Goal: Task Accomplishment & Management: Manage account settings

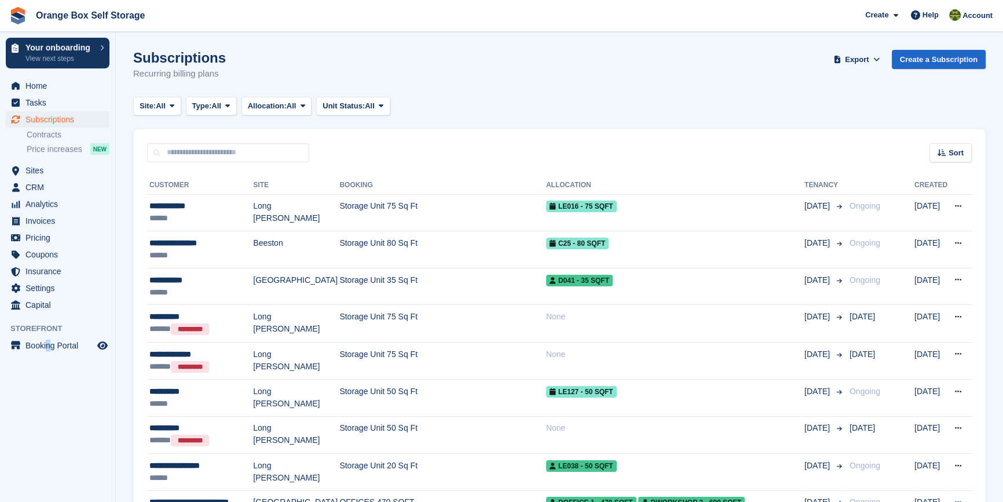
click at [50, 437] on aside "Your onboarding View next steps Home Tasks Subscriptions Subscriptions Subscrip…" at bounding box center [57, 254] width 115 height 444
click at [46, 225] on span "Invoices" at bounding box center [60, 221] width 70 height 16
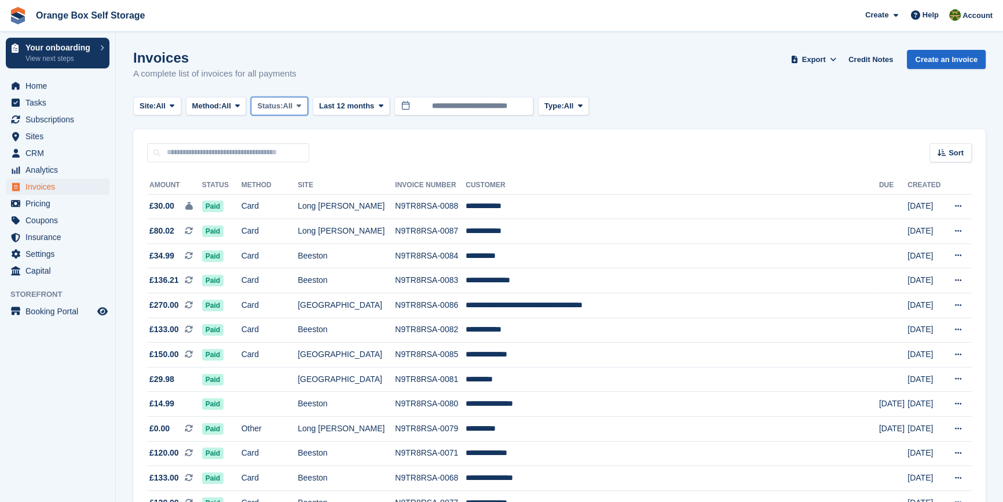
click at [283, 109] on span "Status:" at bounding box center [269, 106] width 25 height 12
click at [283, 201] on link "Open" at bounding box center [306, 195] width 101 height 21
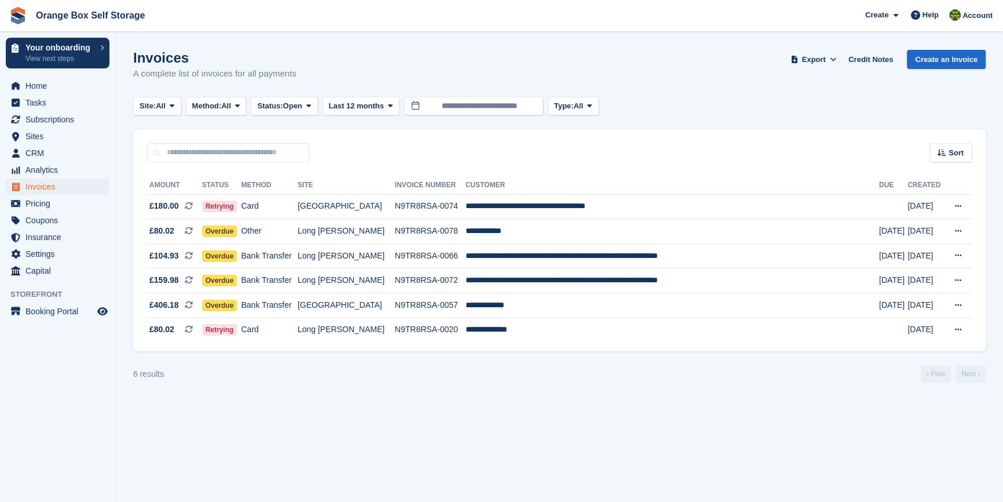
click at [64, 387] on aside "Your onboarding View next steps Home Tasks Subscriptions Subscriptions Subscrip…" at bounding box center [57, 254] width 115 height 444
click at [297, 210] on td "Card" at bounding box center [269, 206] width 56 height 25
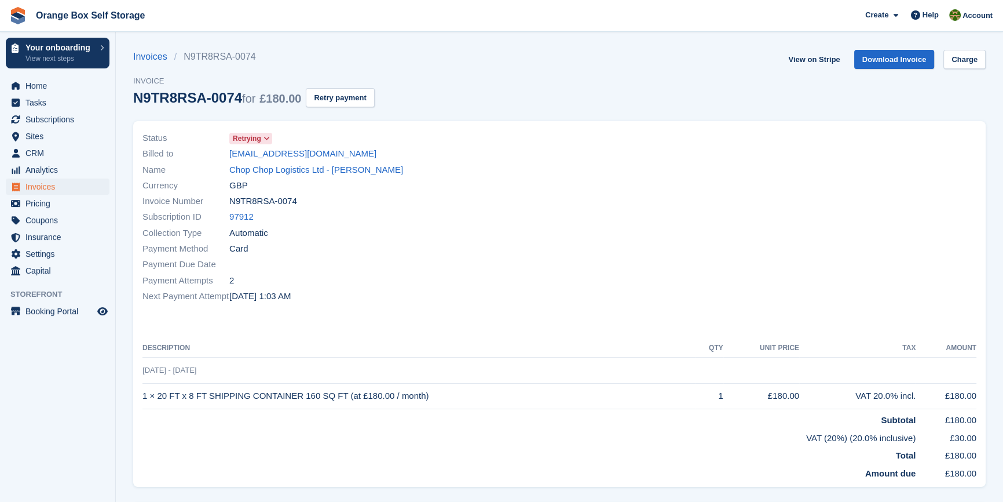
click at [287, 177] on div "Name Chop Chop Logistics Ltd - AMENDEEP SANDHU" at bounding box center [347, 170] width 410 height 16
click at [288, 176] on link "Chop Chop Logistics Ltd - [PERSON_NAME]" at bounding box center [316, 169] width 174 height 13
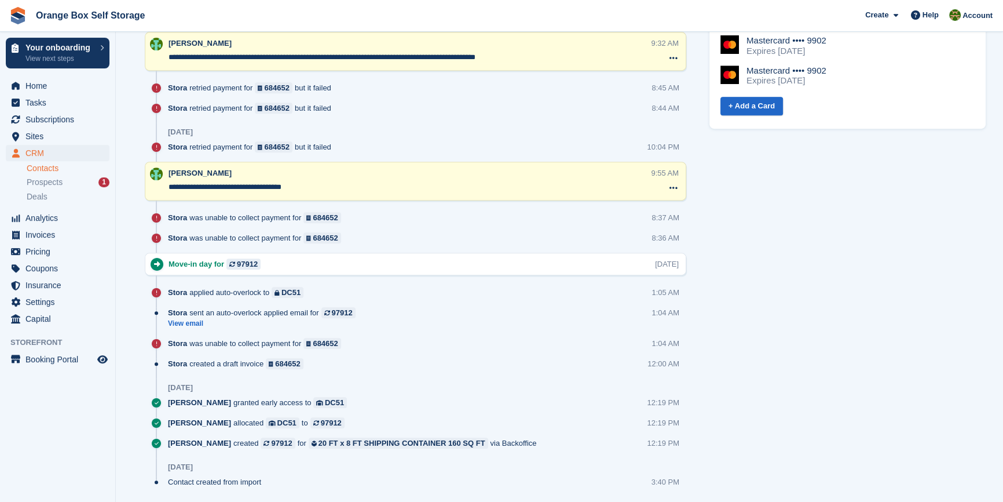
scroll to position [620, 0]
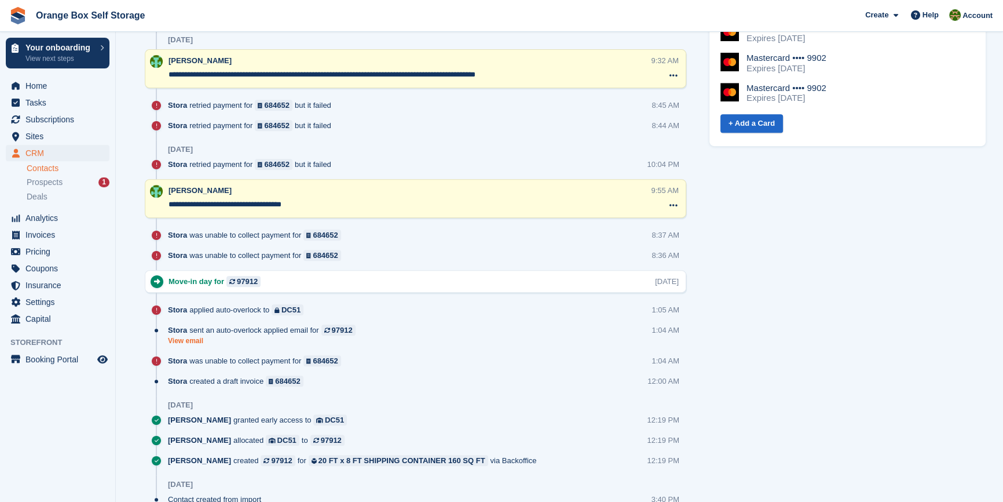
click at [181, 338] on link "View email" at bounding box center [264, 341] width 193 height 10
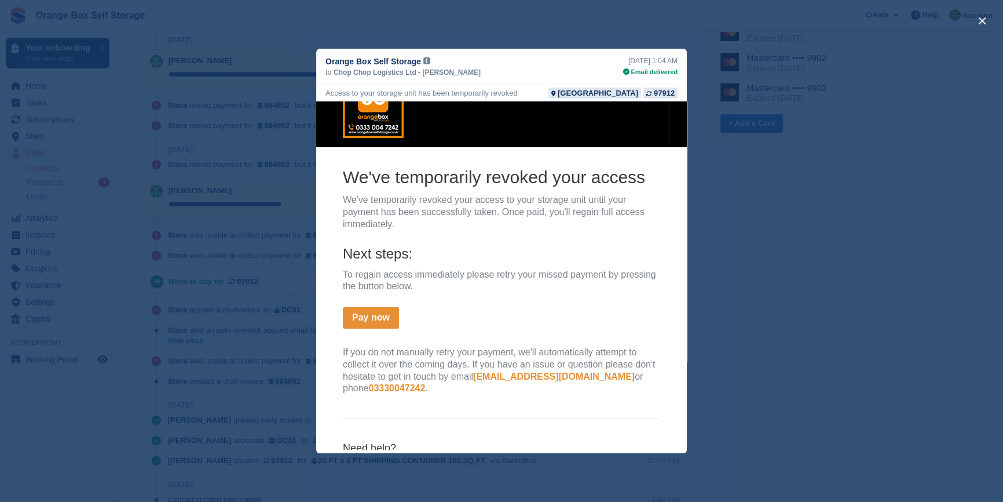
scroll to position [52, 0]
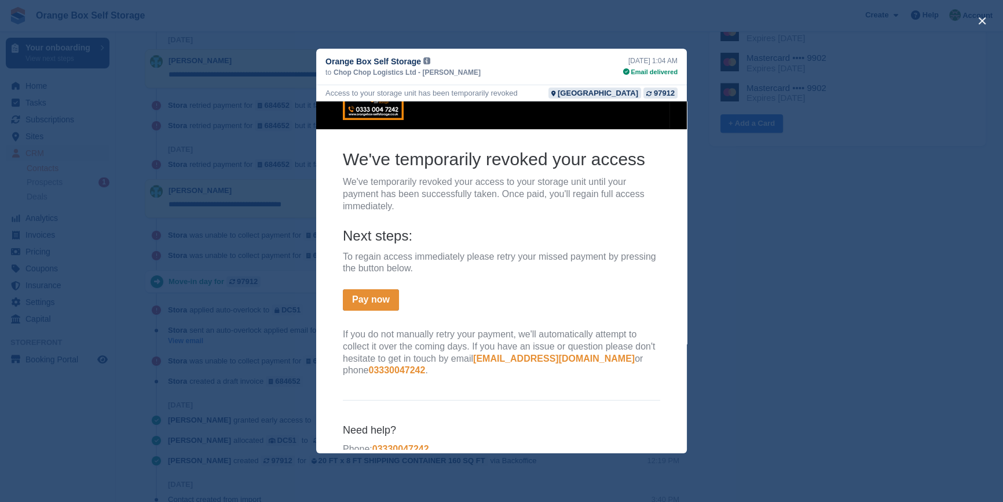
click at [786, 330] on div "close" at bounding box center [501, 251] width 1003 height 502
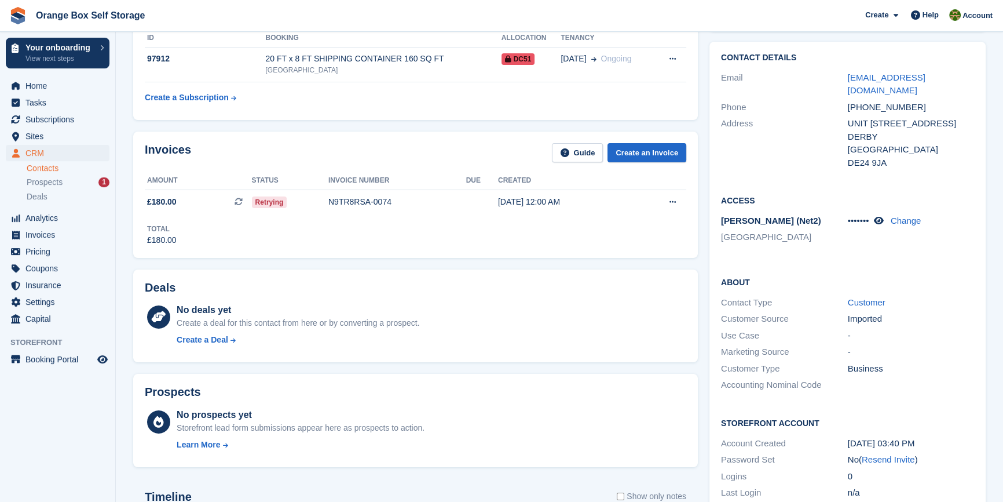
scroll to position [0, 0]
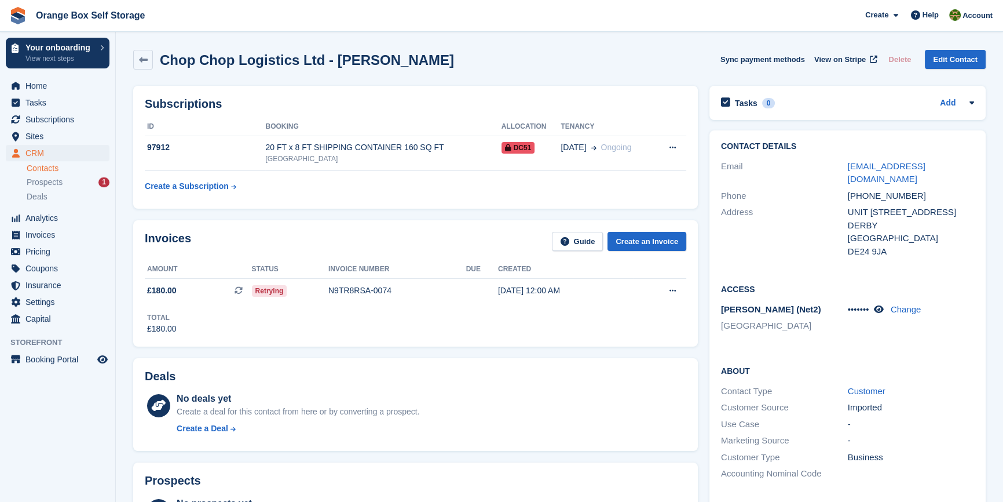
click at [398, 334] on div "Total £180.00" at bounding box center [416, 319] width 542 height 32
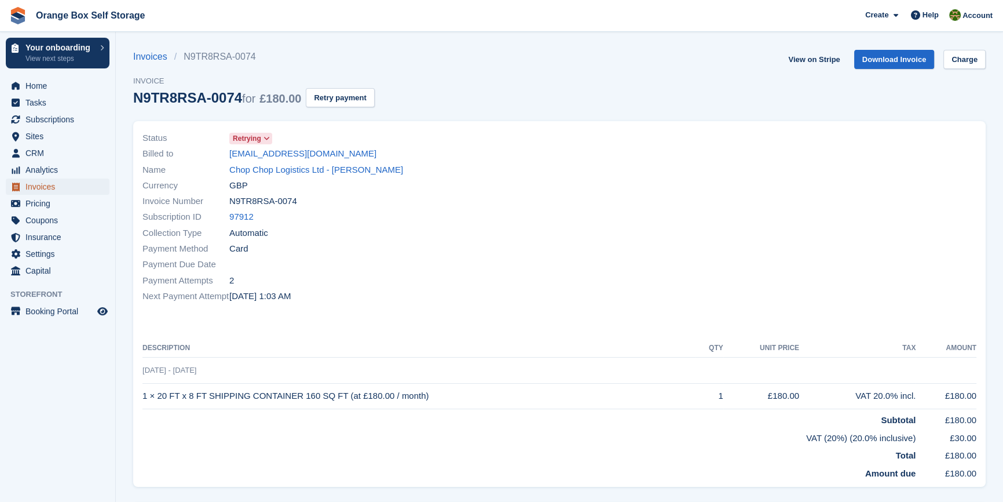
click at [42, 188] on span "Invoices" at bounding box center [60, 186] width 70 height 16
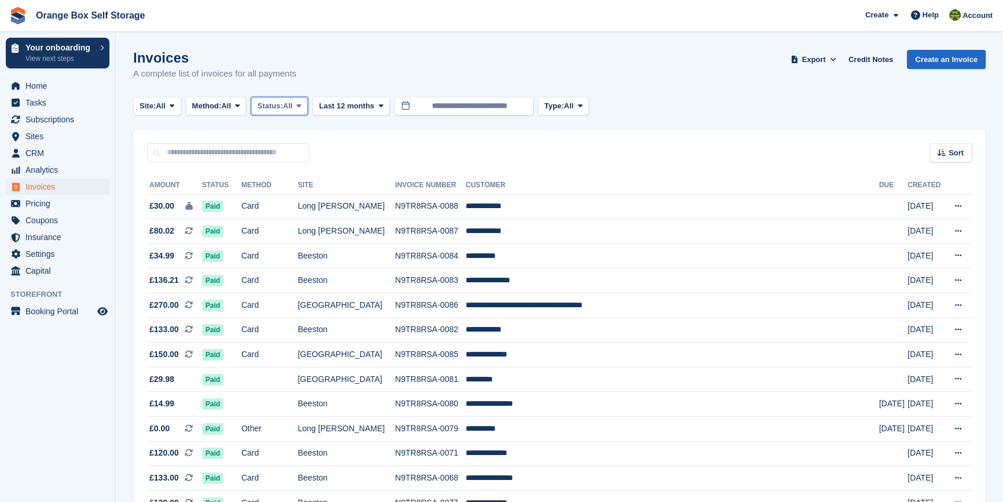
click at [301, 108] on icon at bounding box center [299, 106] width 5 height 8
click at [279, 197] on link "Open" at bounding box center [306, 195] width 101 height 21
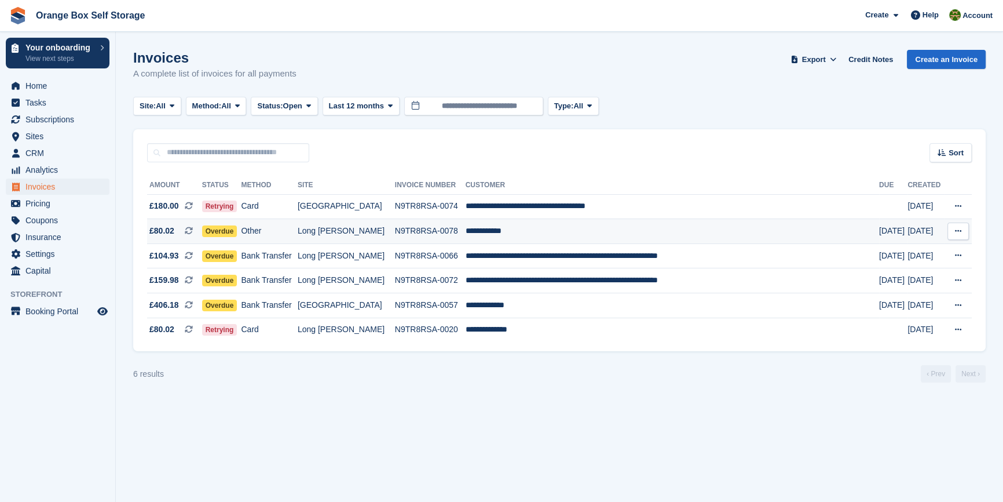
click at [297, 231] on td "Other" at bounding box center [269, 231] width 56 height 25
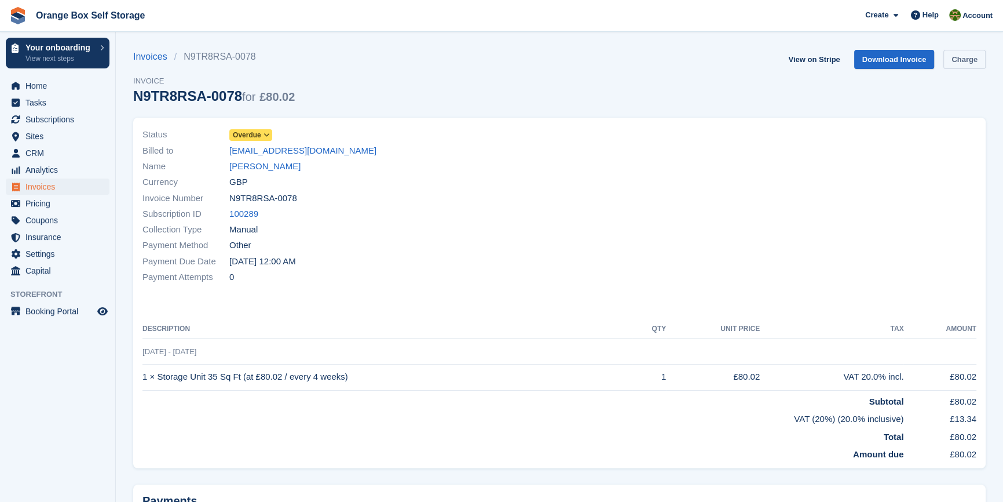
click at [975, 62] on link "Charge" at bounding box center [965, 59] width 42 height 19
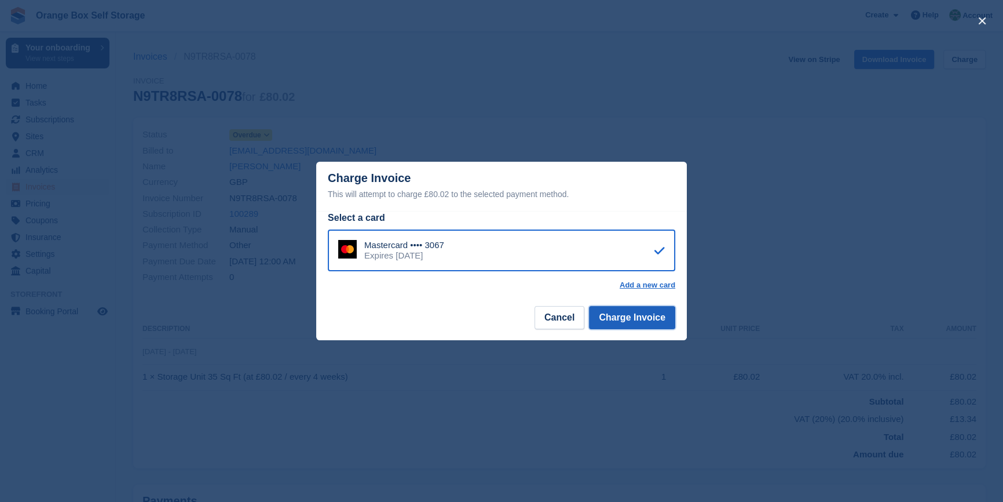
click at [654, 328] on button "Charge Invoice" at bounding box center [632, 317] width 86 height 23
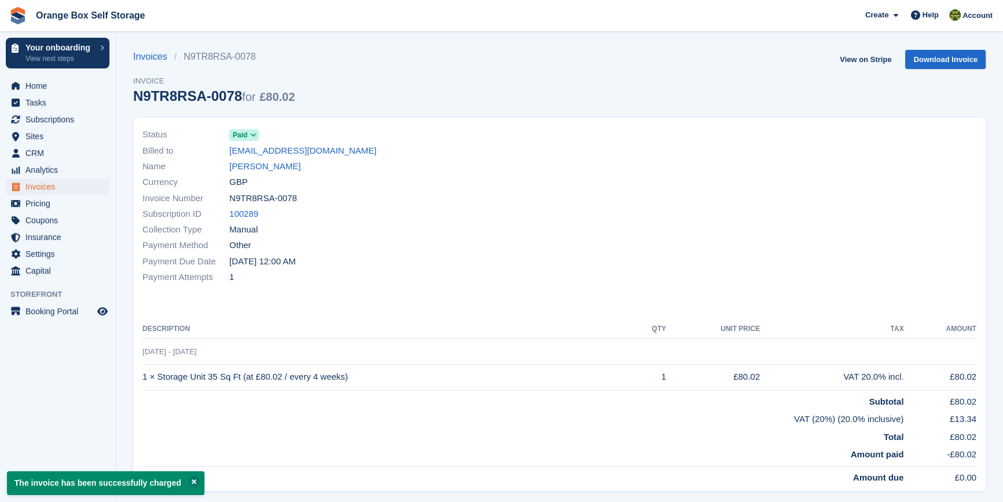
click at [410, 316] on div "Status Paid Billed to sarahsavage0407@gmail.com Name SARAH SAVAGE Currency GBP …" at bounding box center [559, 304] width 853 height 373
drag, startPoint x: 410, startPoint y: 316, endPoint x: 415, endPoint y: 315, distance: 5.9
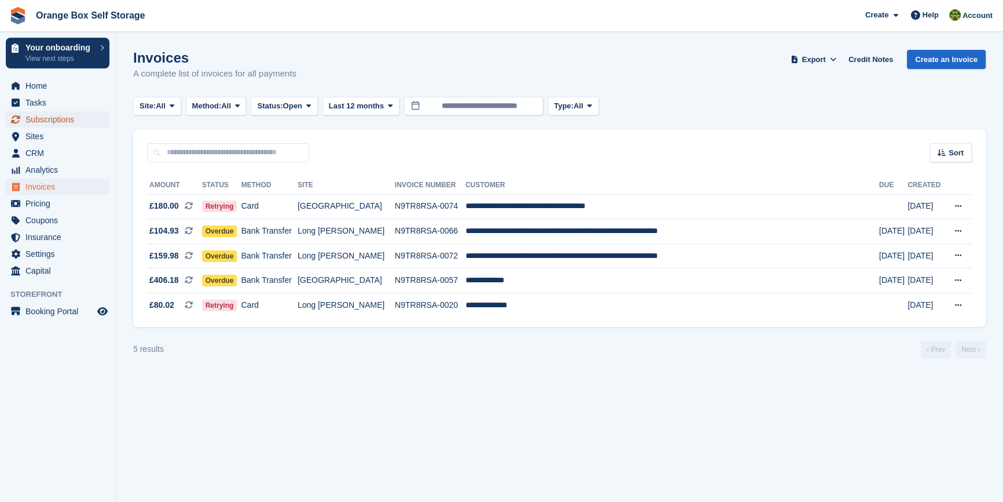
click at [48, 125] on span "Subscriptions" at bounding box center [60, 119] width 70 height 16
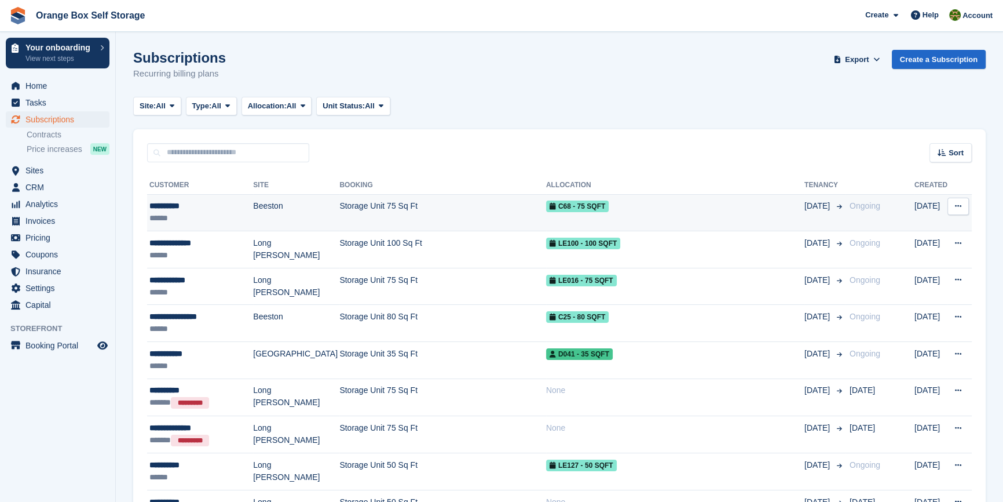
click at [206, 208] on div "**********" at bounding box center [201, 206] width 104 height 12
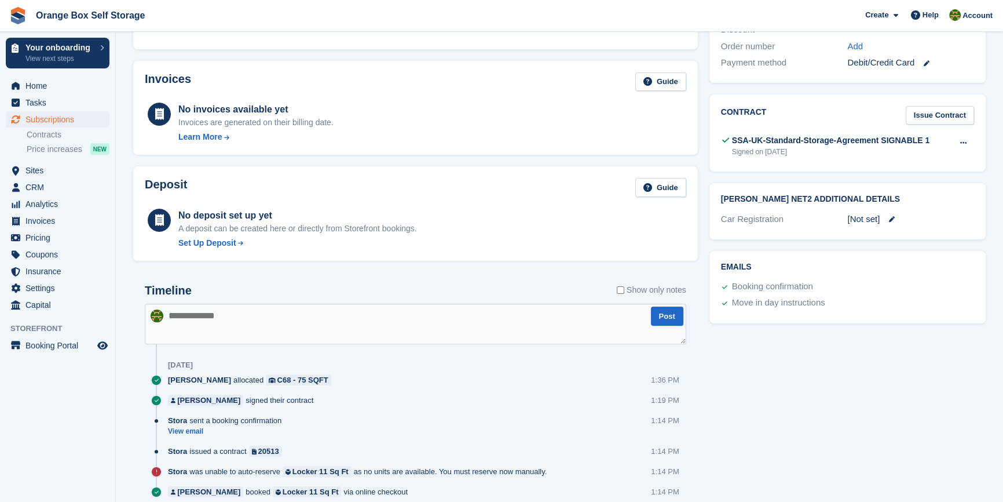
scroll to position [392, 0]
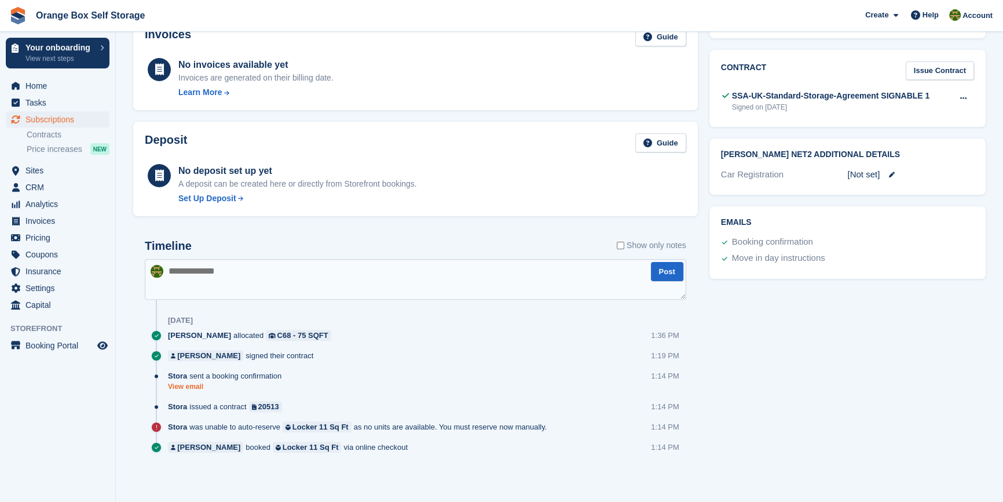
click at [184, 386] on link "View email" at bounding box center [227, 387] width 119 height 10
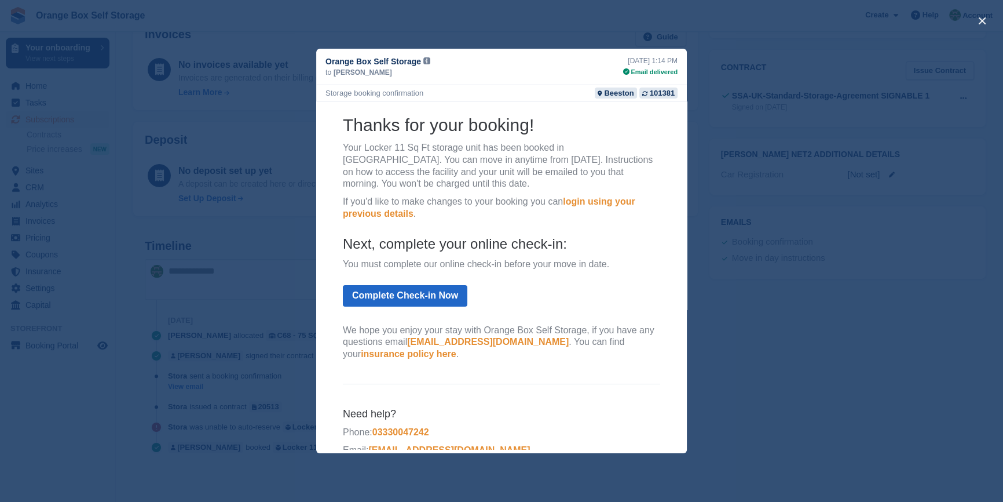
scroll to position [109, 0]
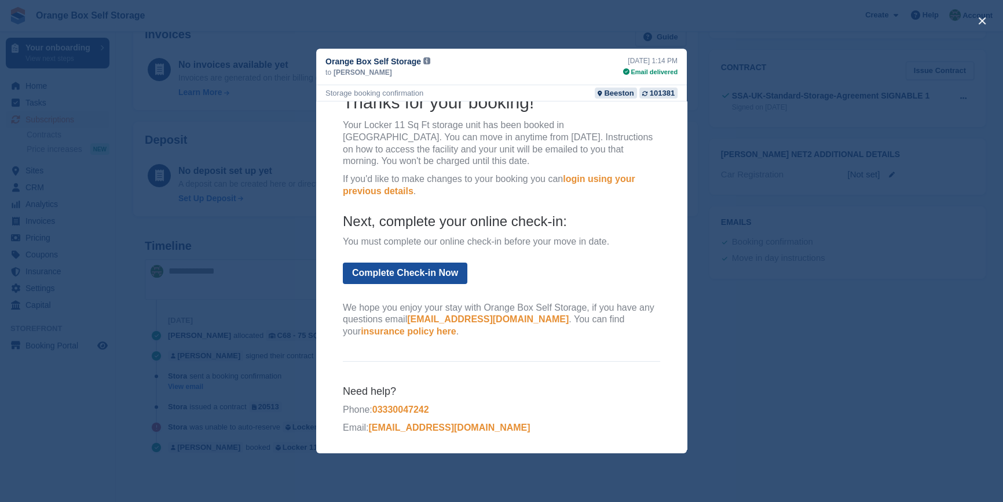
click at [402, 275] on link "Complete Check-in Now" at bounding box center [405, 272] width 125 height 21
click at [403, 275] on link "Complete Check-in Now" at bounding box center [405, 272] width 125 height 21
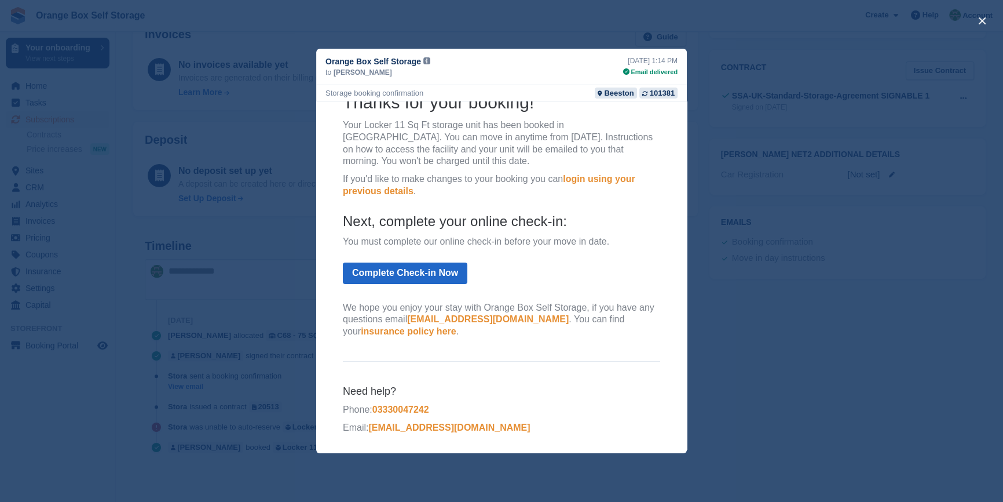
click at [700, 361] on div "close" at bounding box center [501, 251] width 1003 height 502
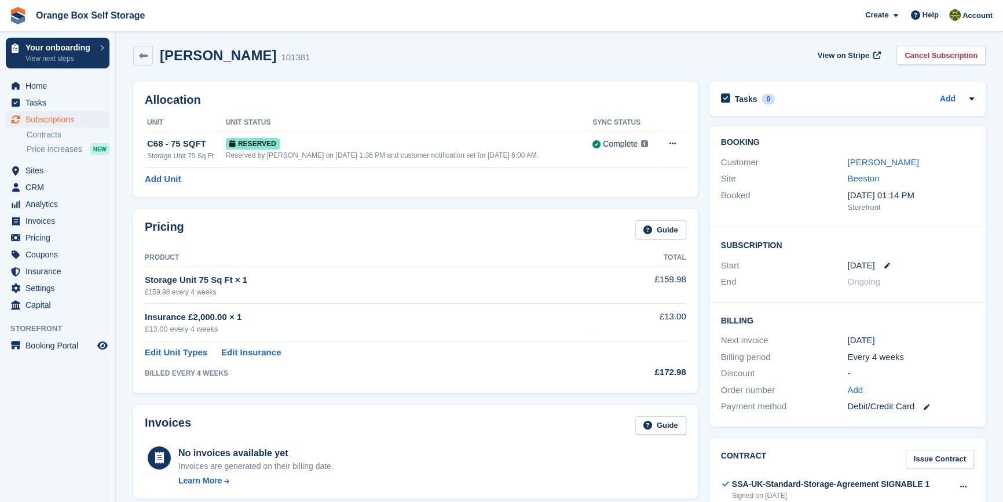
scroll to position [0, 0]
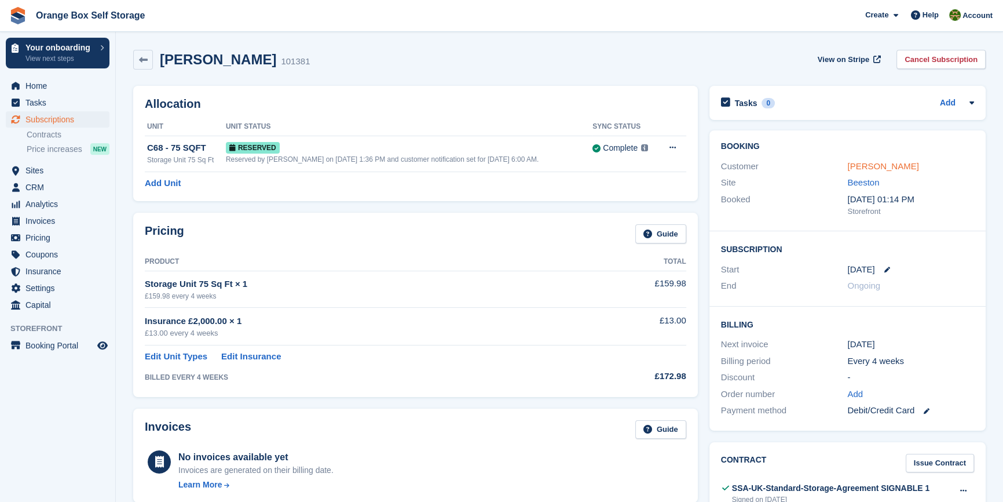
click at [871, 171] on link "Nicola Kay" at bounding box center [882, 166] width 71 height 10
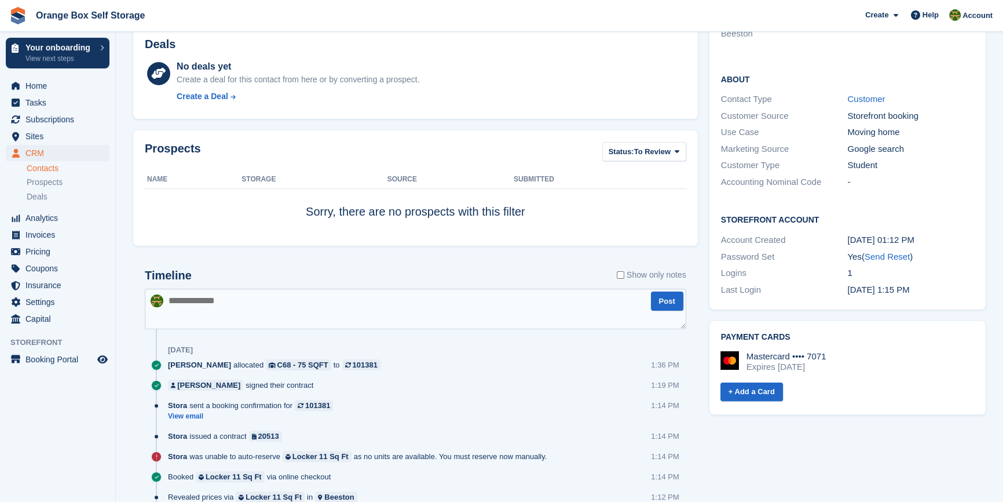
scroll to position [316, 0]
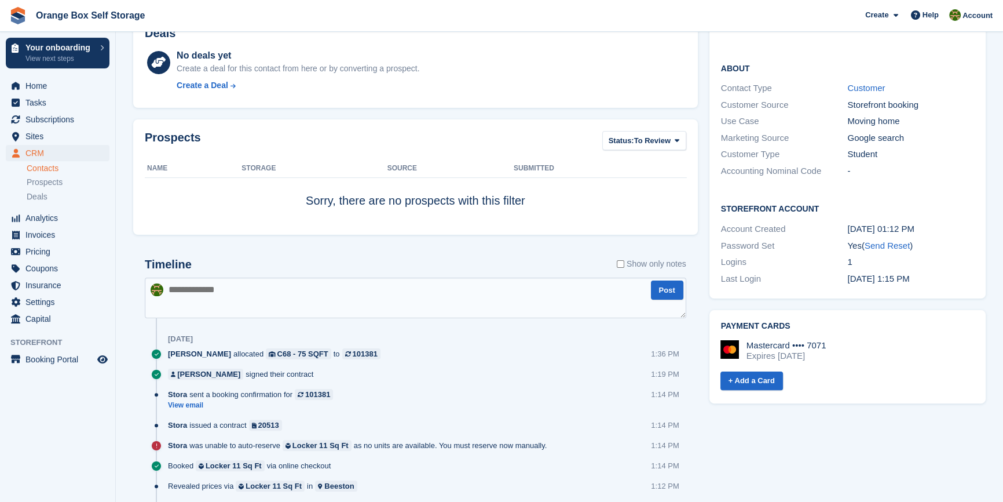
click at [831, 430] on div "Tasks 0 Add No tasks related to Nicola Kay Contact Details Email nicola.kay1@gm…" at bounding box center [848, 158] width 288 height 788
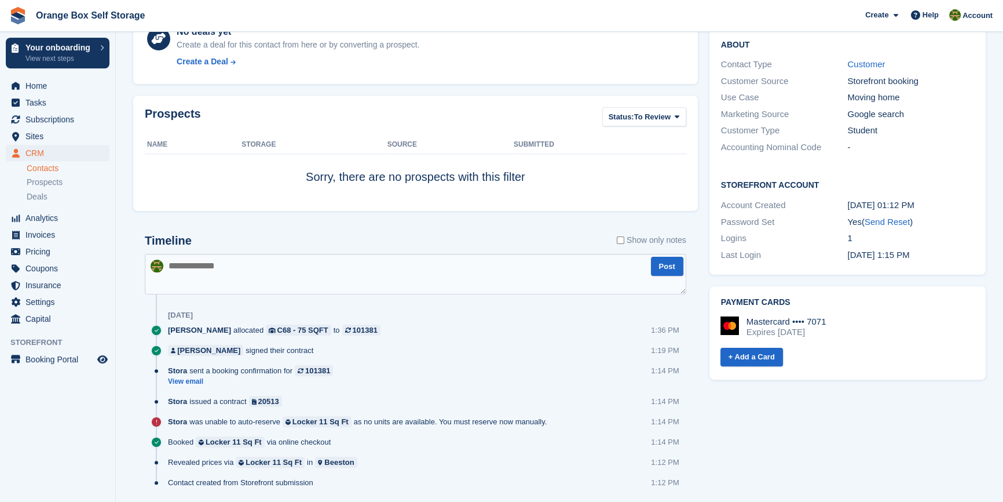
scroll to position [376, 0]
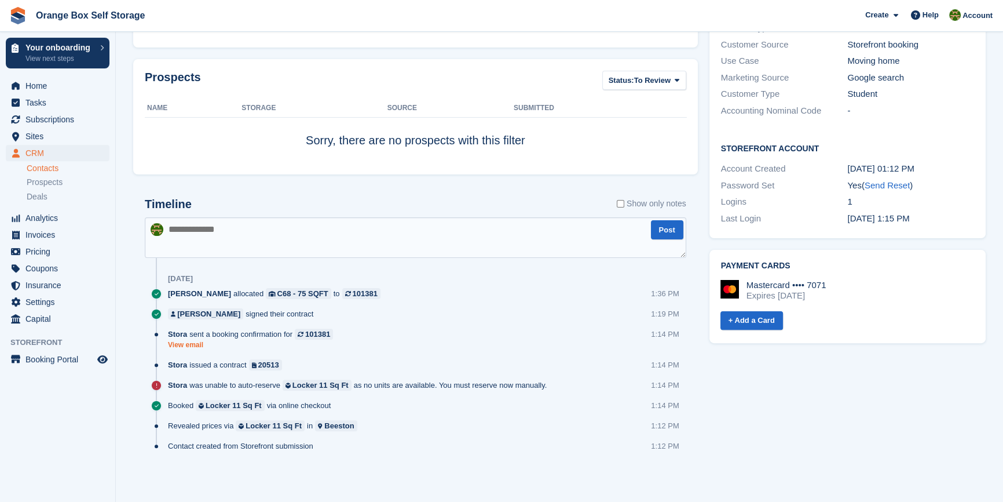
click at [189, 340] on link "View email" at bounding box center [253, 345] width 171 height 10
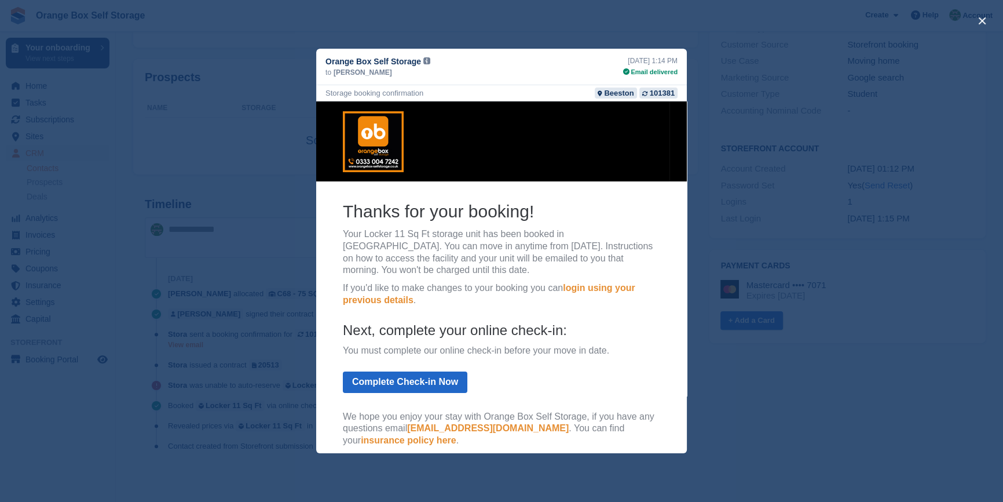
scroll to position [0, 0]
click at [951, 244] on div "close" at bounding box center [501, 251] width 1003 height 502
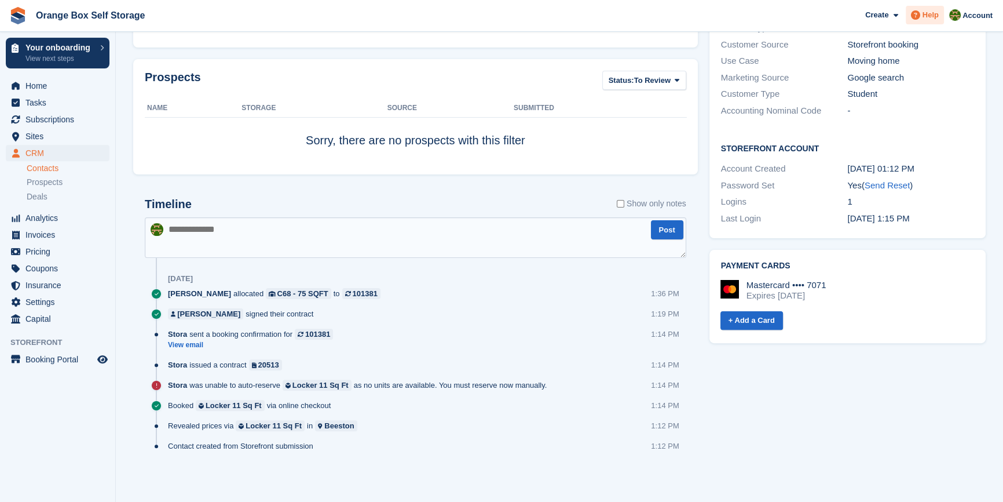
click at [931, 17] on span "Help" at bounding box center [931, 15] width 16 height 12
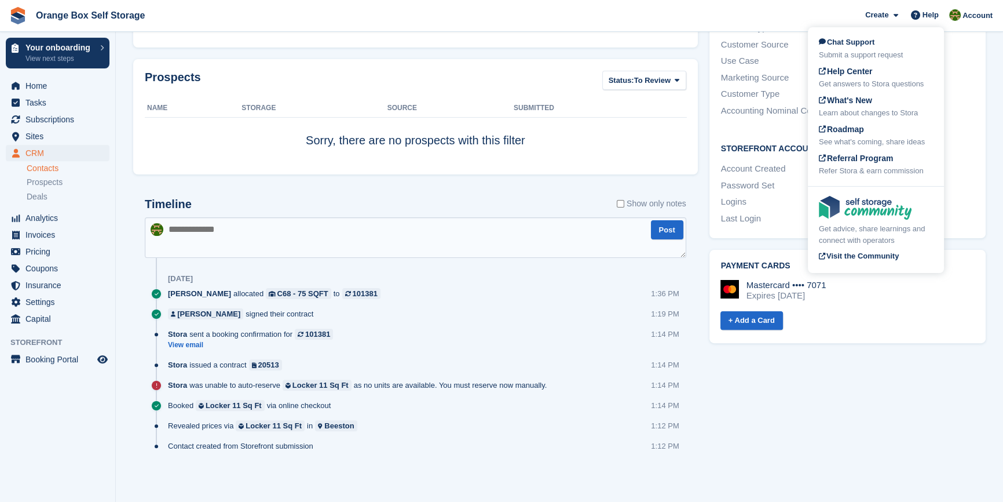
click at [852, 34] on div "Chat Support Submit a support request Help Center Get answers to Stora question…" at bounding box center [876, 107] width 136 height 154
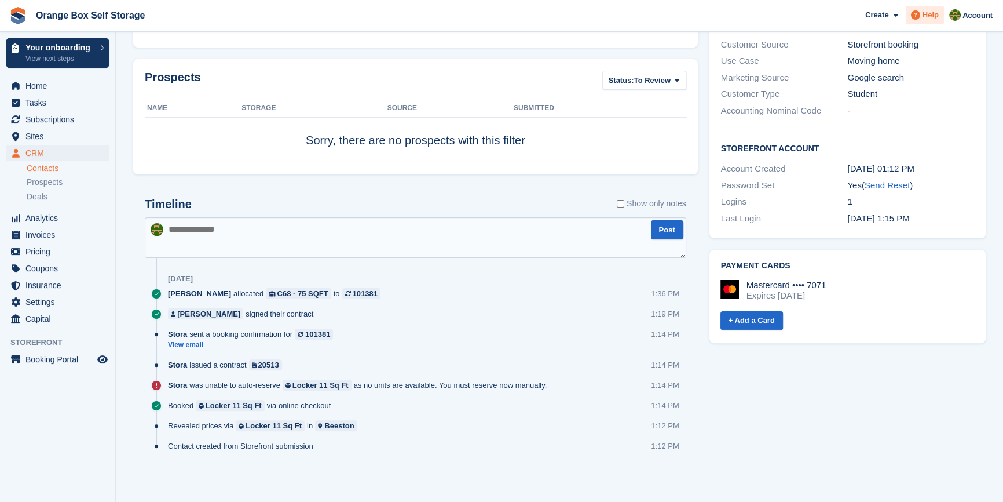
click at [923, 19] on span at bounding box center [916, 15] width 14 height 14
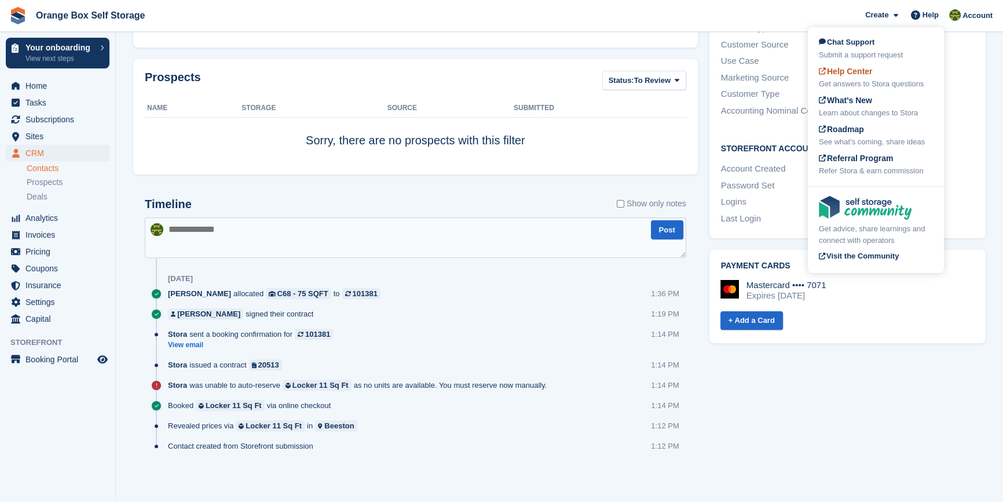
click at [846, 70] on span "Help Center" at bounding box center [846, 71] width 54 height 9
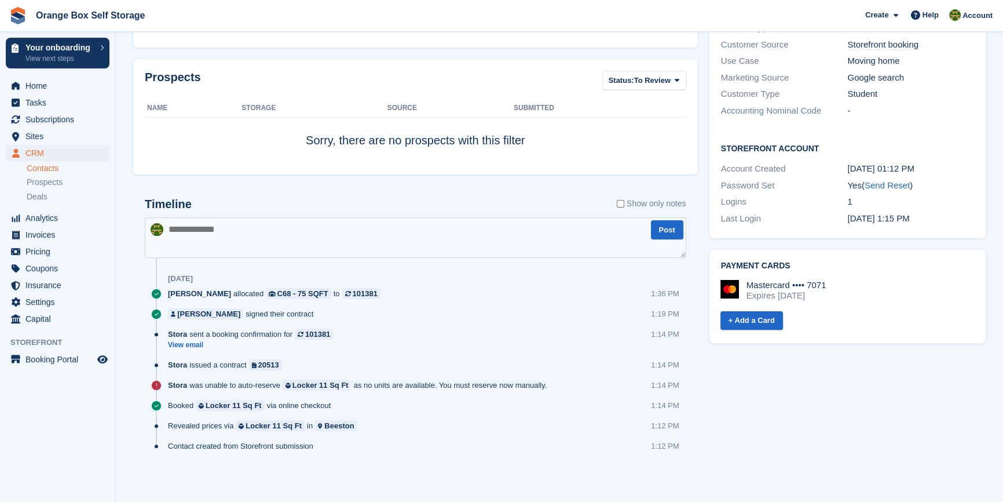
click at [185, 338] on span "Stora" at bounding box center [177, 333] width 19 height 11
click at [183, 343] on link "View email" at bounding box center [253, 345] width 171 height 10
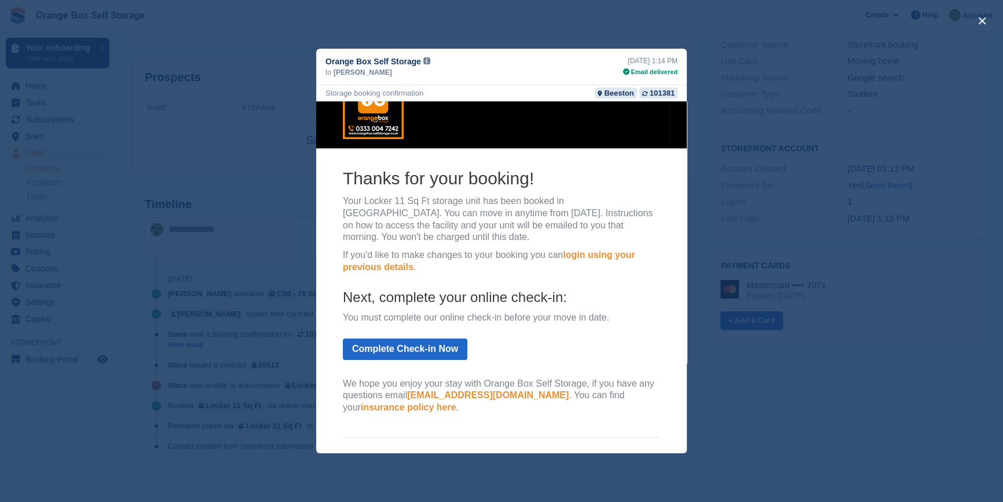
scroll to position [105, 0]
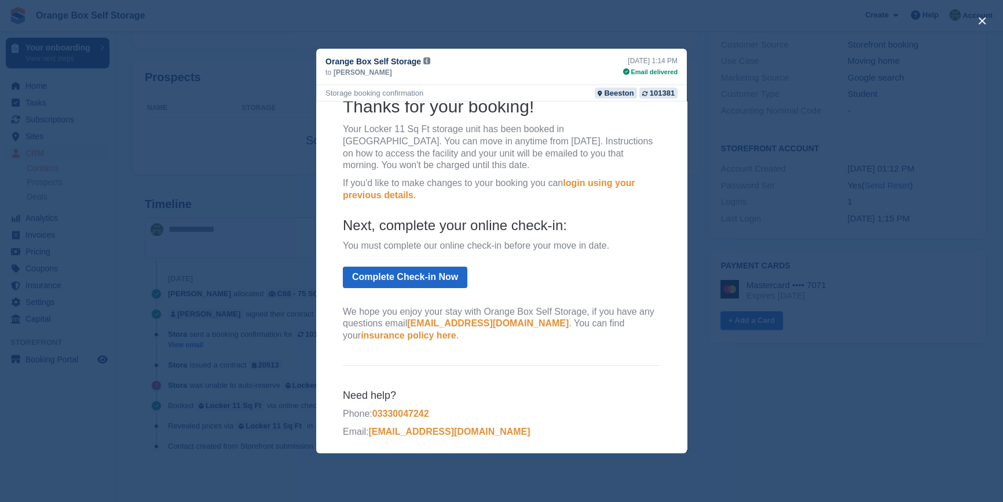
click at [835, 352] on div "close" at bounding box center [501, 251] width 1003 height 502
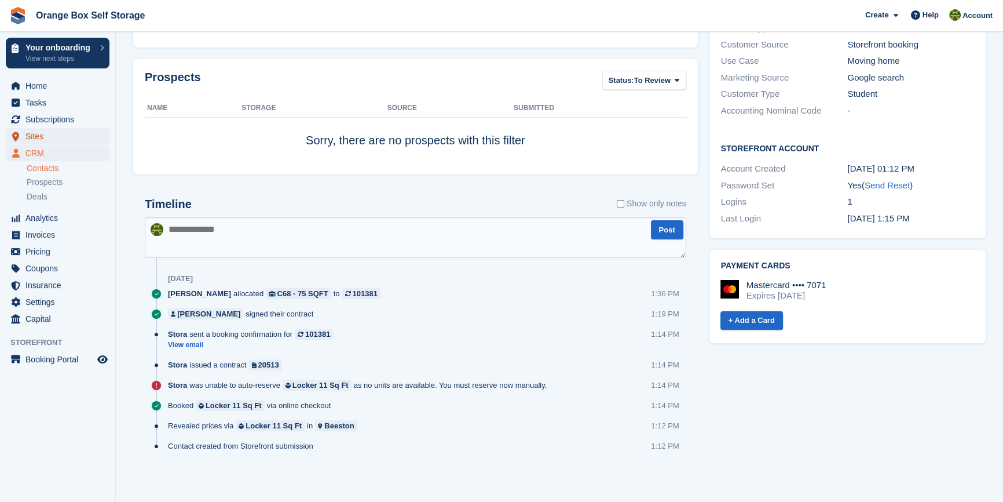
click at [36, 134] on span "Sites" at bounding box center [60, 136] width 70 height 16
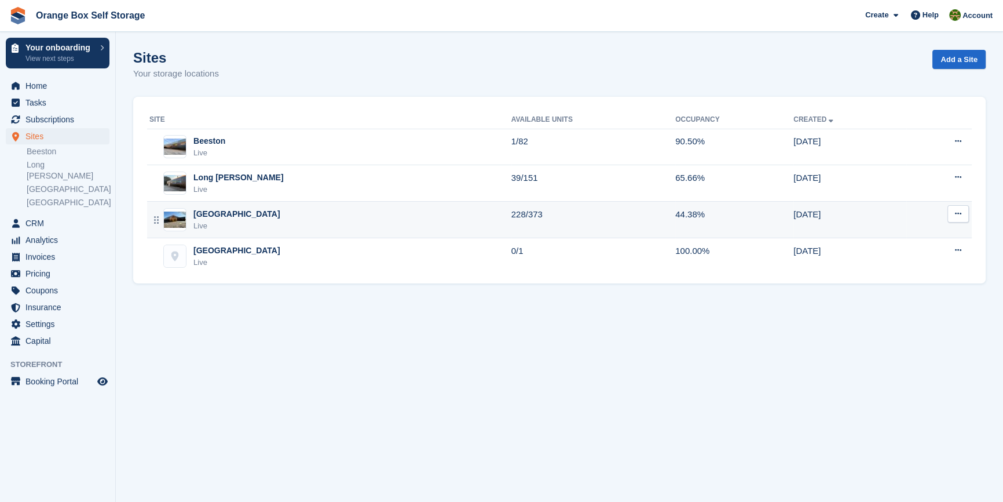
click at [250, 213] on div "Derby Live" at bounding box center [330, 220] width 362 height 24
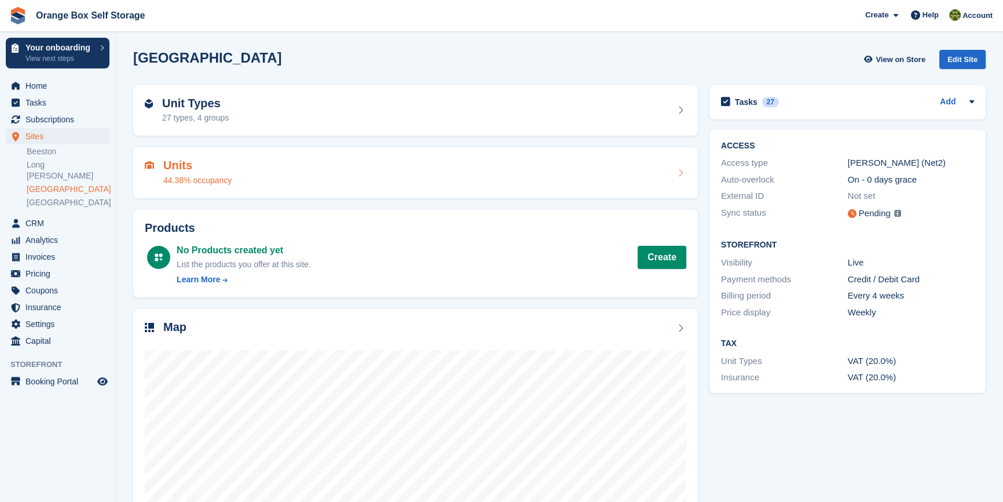
click at [250, 175] on div "Units 44.38% occupancy" at bounding box center [416, 173] width 542 height 28
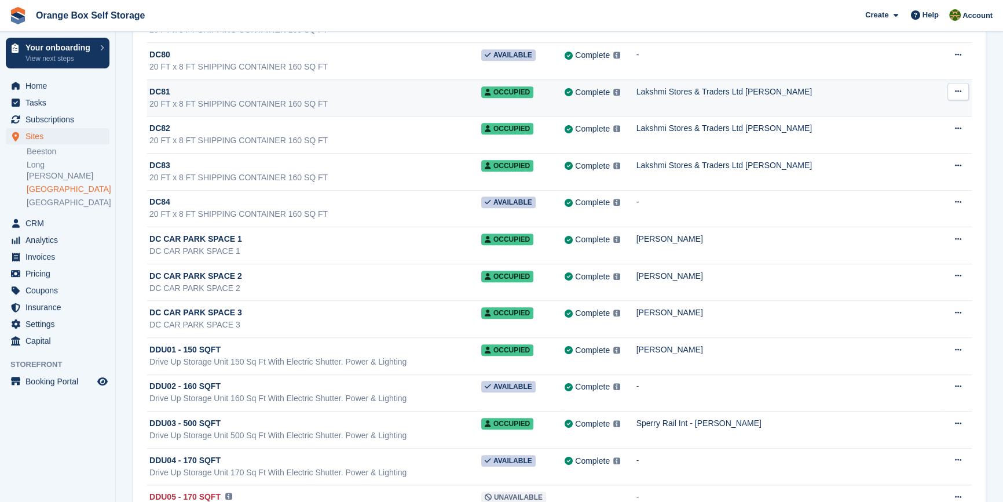
scroll to position [12111, 0]
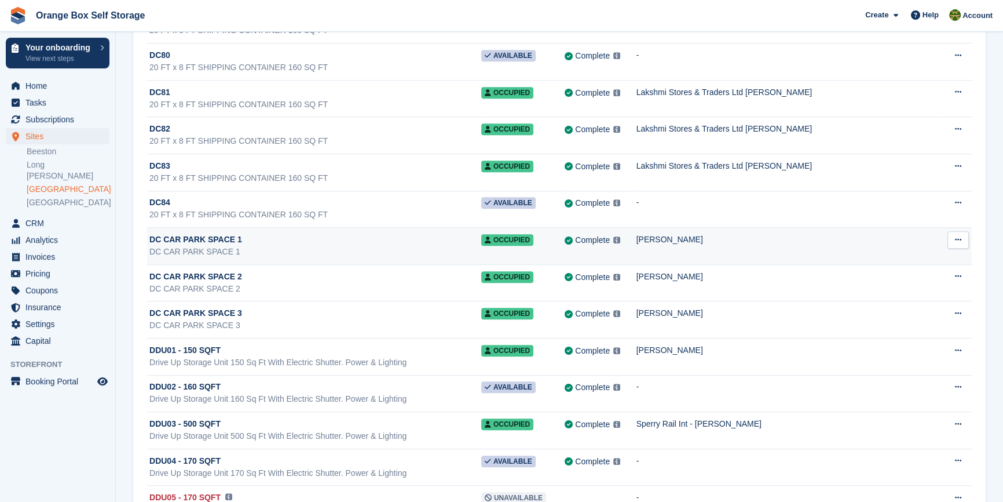
click at [961, 231] on button at bounding box center [958, 239] width 21 height 17
click at [882, 255] on p "Edit unit" at bounding box center [913, 262] width 101 height 15
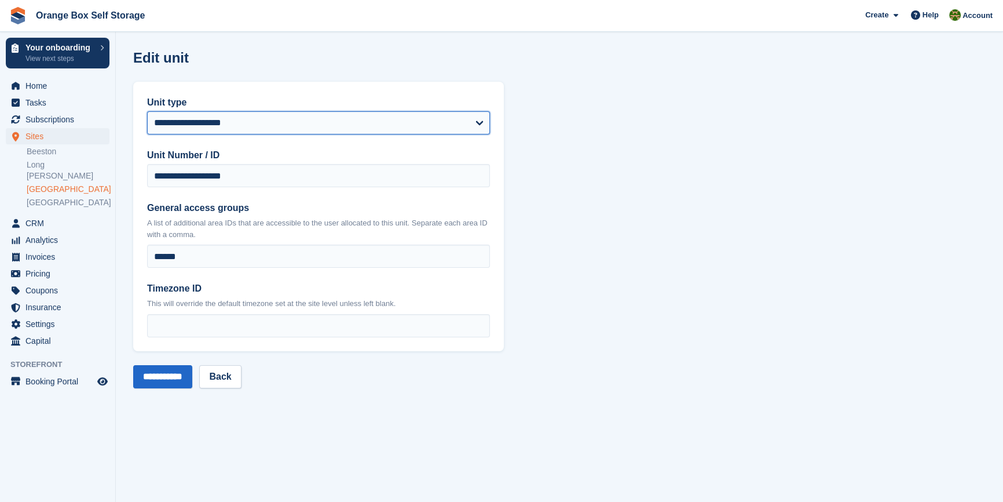
click at [450, 114] on select "**********" at bounding box center [318, 122] width 343 height 23
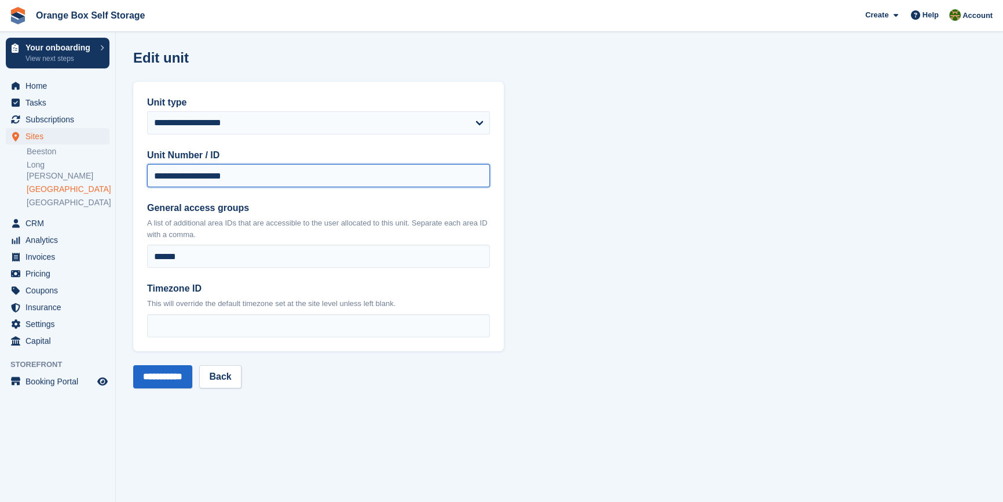
click at [445, 167] on input "**********" at bounding box center [318, 175] width 343 height 23
click at [700, 232] on section "**********" at bounding box center [559, 251] width 887 height 502
click at [754, 237] on section "**********" at bounding box center [559, 251] width 887 height 502
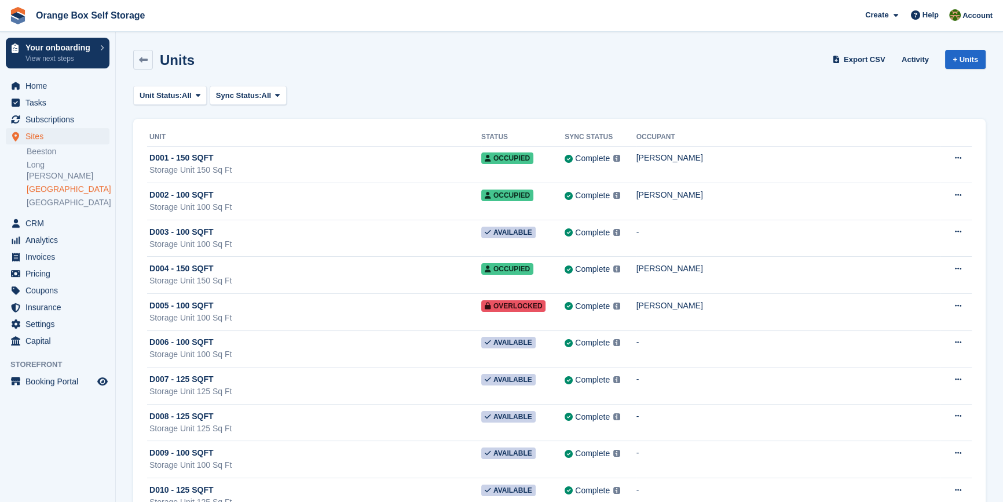
scroll to position [12111, 0]
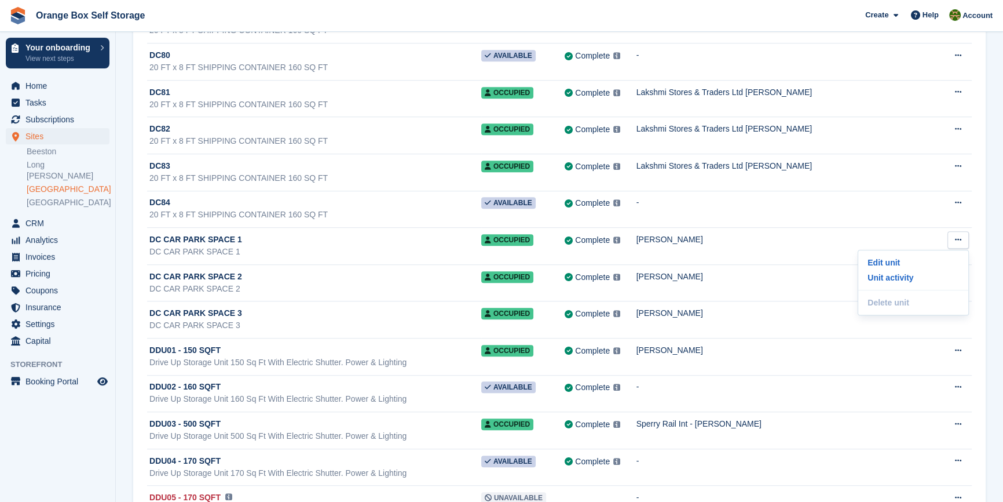
click at [95, 443] on aside "Your onboarding View next steps Home Tasks Subscriptions Subscriptions Subscrip…" at bounding box center [57, 254] width 115 height 444
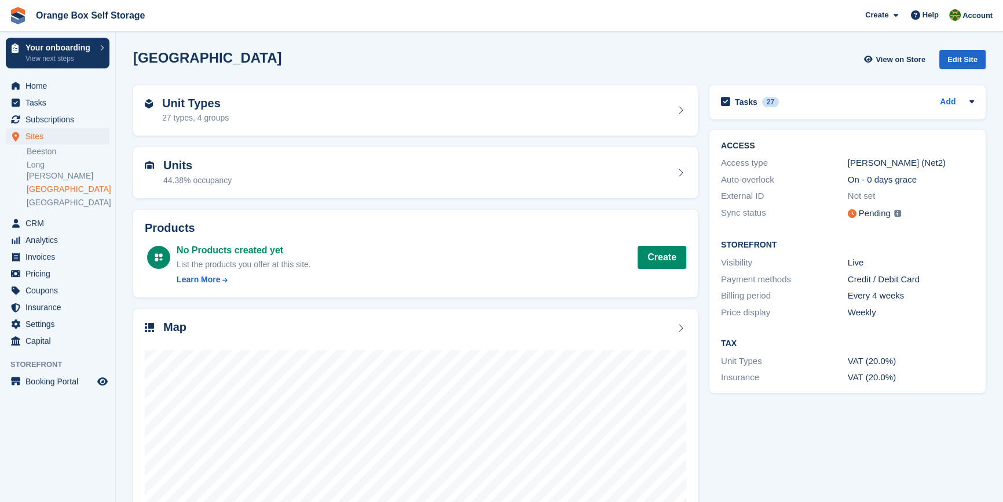
click at [54, 429] on aside "Your onboarding View next steps Home Tasks Subscriptions Subscriptions Subscrip…" at bounding box center [57, 254] width 115 height 444
click at [72, 454] on aside "Your onboarding View next steps Home Tasks Subscriptions Subscriptions Subscrip…" at bounding box center [57, 254] width 115 height 444
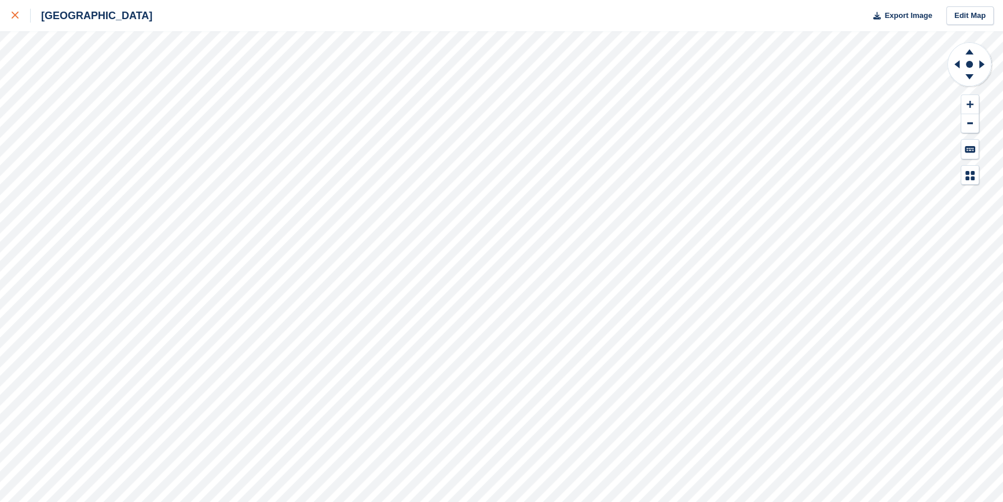
click at [9, 12] on link at bounding box center [15, 15] width 31 height 31
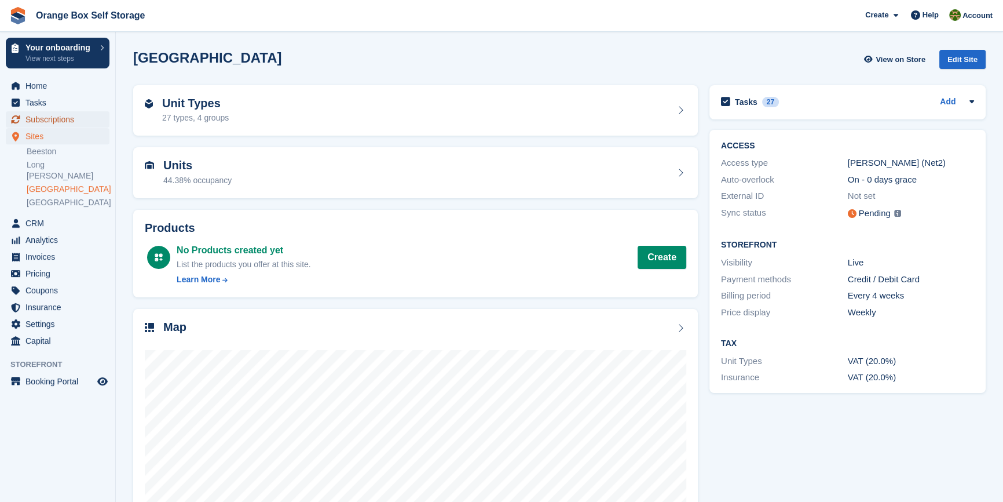
click at [46, 117] on span "Subscriptions" at bounding box center [60, 119] width 70 height 16
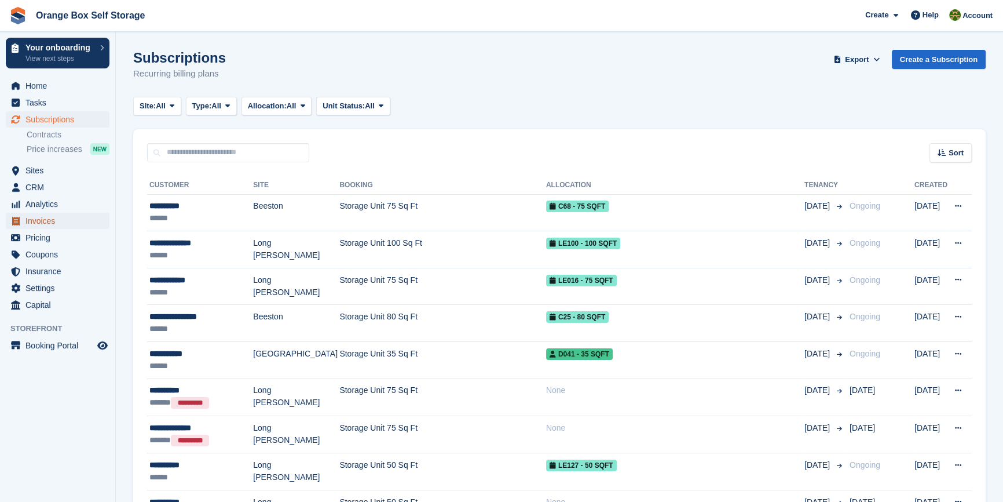
click at [34, 221] on span "Invoices" at bounding box center [60, 221] width 70 height 16
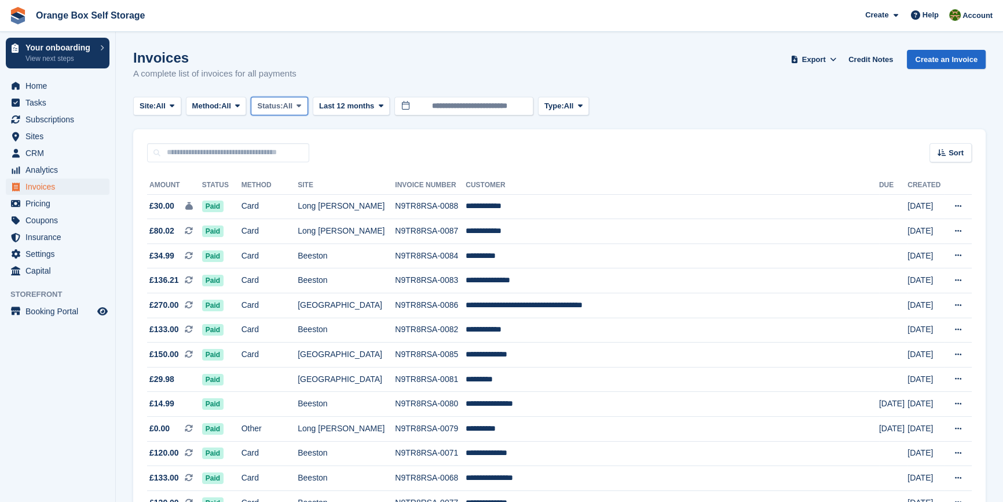
click at [293, 109] on span "All" at bounding box center [288, 106] width 10 height 12
click at [290, 202] on link "Open" at bounding box center [306, 195] width 101 height 21
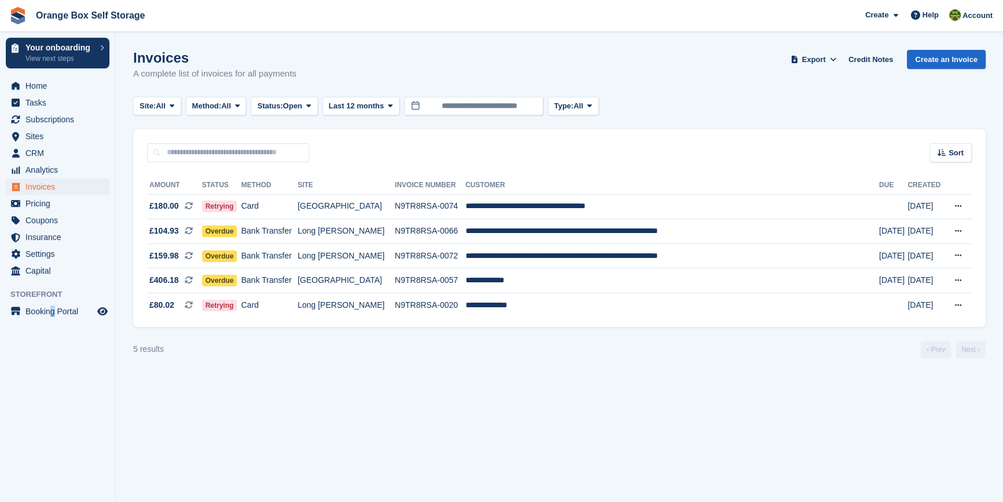
click at [54, 398] on aside "Your onboarding View next steps Home Tasks Subscriptions Subscriptions Subscrip…" at bounding box center [57, 254] width 115 height 444
click at [762, 426] on section "Invoices A complete list of invoices for all payments Export Export Invoices Ex…" at bounding box center [559, 251] width 887 height 502
click at [484, 416] on section "Invoices A complete list of invoices for all payments Export Export Invoices Ex…" at bounding box center [559, 251] width 887 height 502
click at [432, 470] on section "Invoices A complete list of invoices for all payments Export Export Invoices Ex…" at bounding box center [559, 251] width 887 height 502
click at [500, 410] on section "Invoices A complete list of invoices for all payments Export Export Invoices Ex…" at bounding box center [559, 251] width 887 height 502
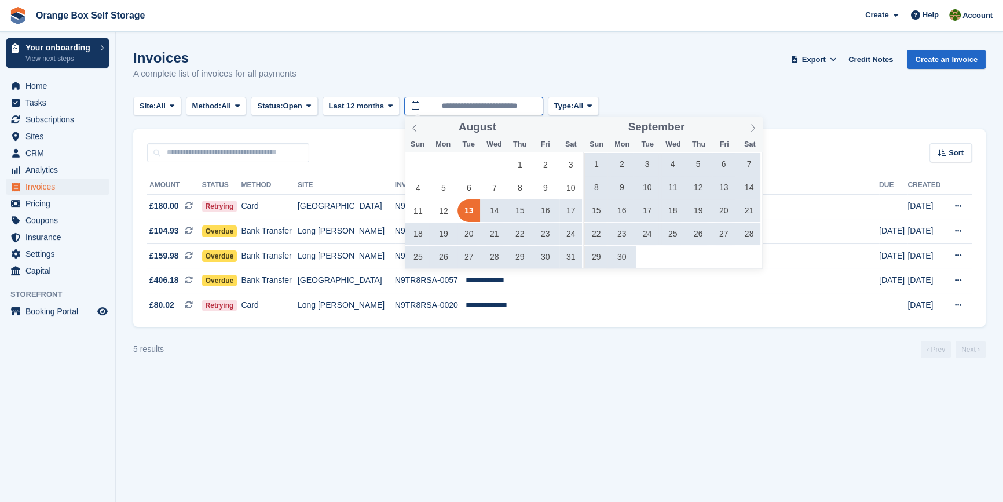
click at [443, 110] on input "**********" at bounding box center [473, 106] width 139 height 19
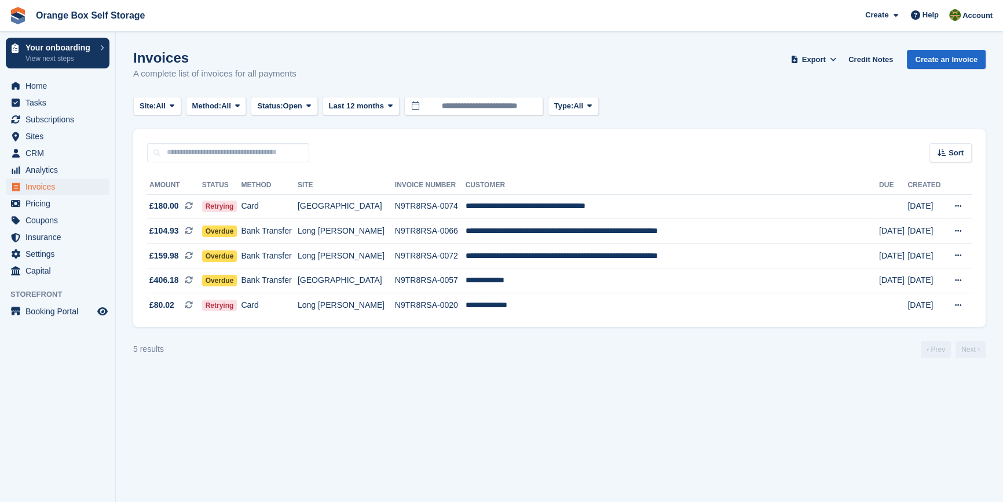
click at [445, 78] on div "Invoices A complete list of invoices for all payments Export Export Invoices Ex…" at bounding box center [559, 72] width 853 height 45
click at [293, 108] on span "Open" at bounding box center [292, 106] width 19 height 12
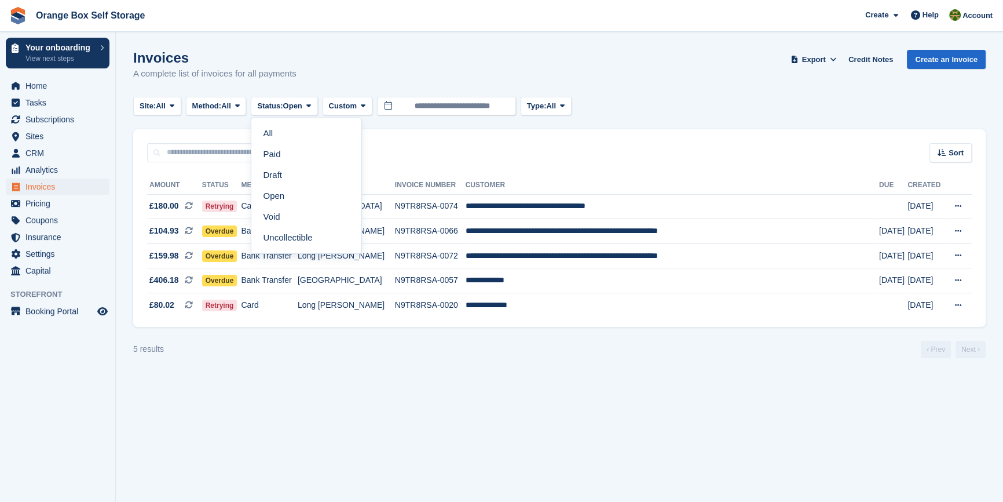
click at [376, 73] on div "Invoices A complete list of invoices for all payments Export Export Invoices Ex…" at bounding box center [559, 72] width 853 height 45
click at [365, 104] on icon at bounding box center [363, 106] width 5 height 8
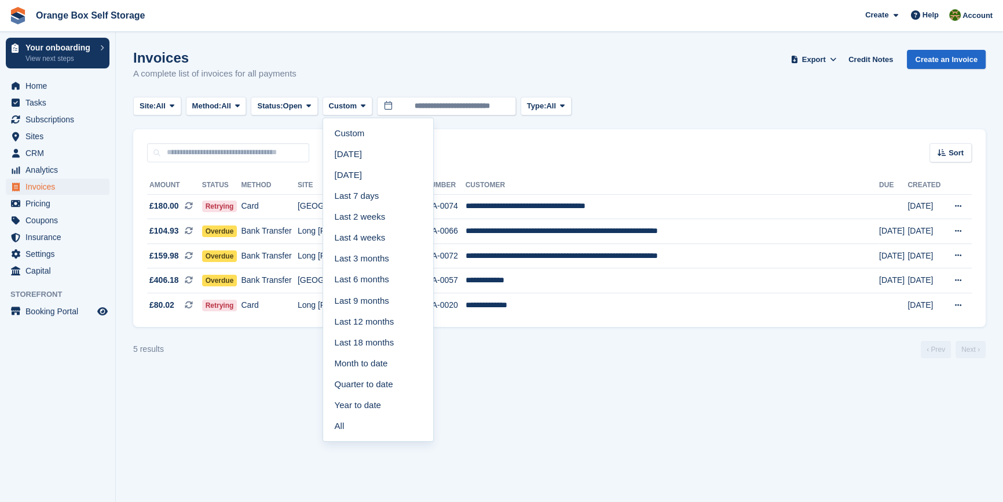
click at [715, 363] on section "Invoices A complete list of invoices for all payments Export Export Invoices Ex…" at bounding box center [559, 251] width 887 height 502
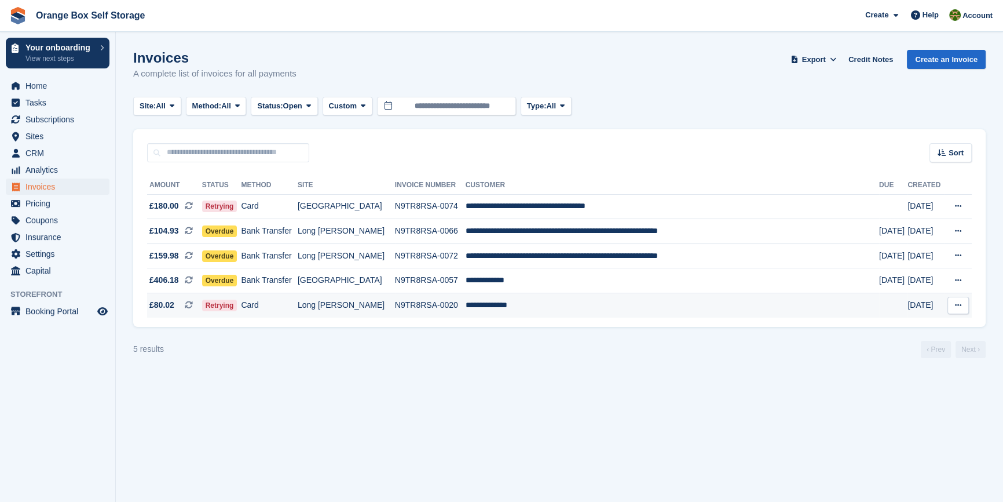
click at [507, 307] on td "**********" at bounding box center [673, 305] width 414 height 24
click at [29, 222] on span "Coupons" at bounding box center [60, 220] width 70 height 16
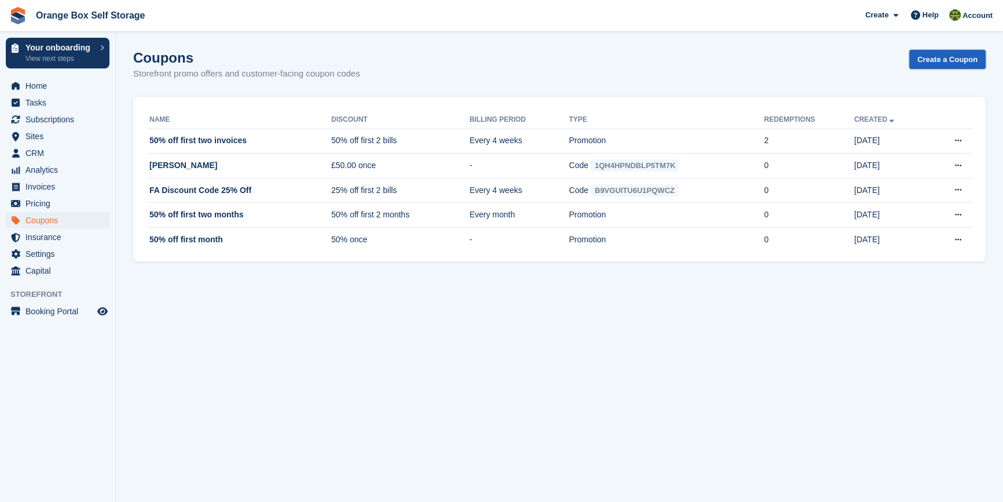
click at [958, 65] on link "Create a Coupon" at bounding box center [947, 59] width 76 height 19
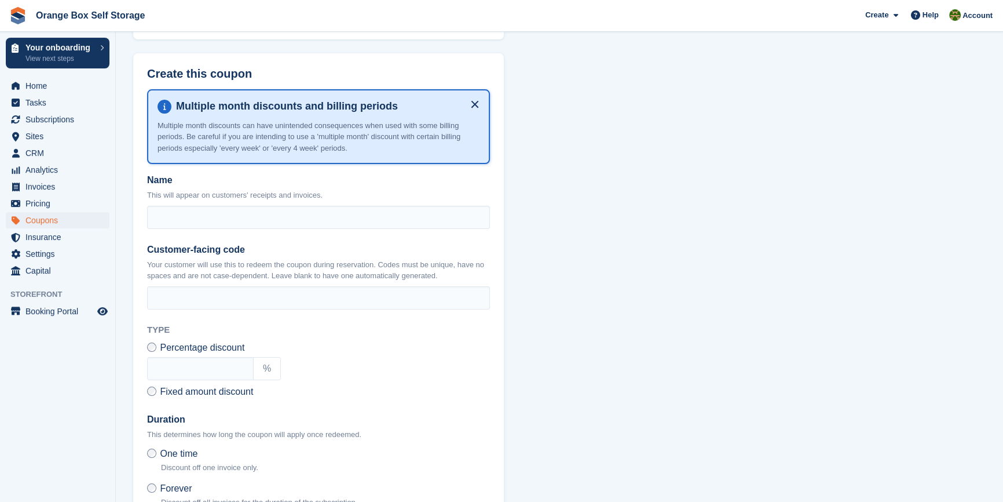
scroll to position [158, 0]
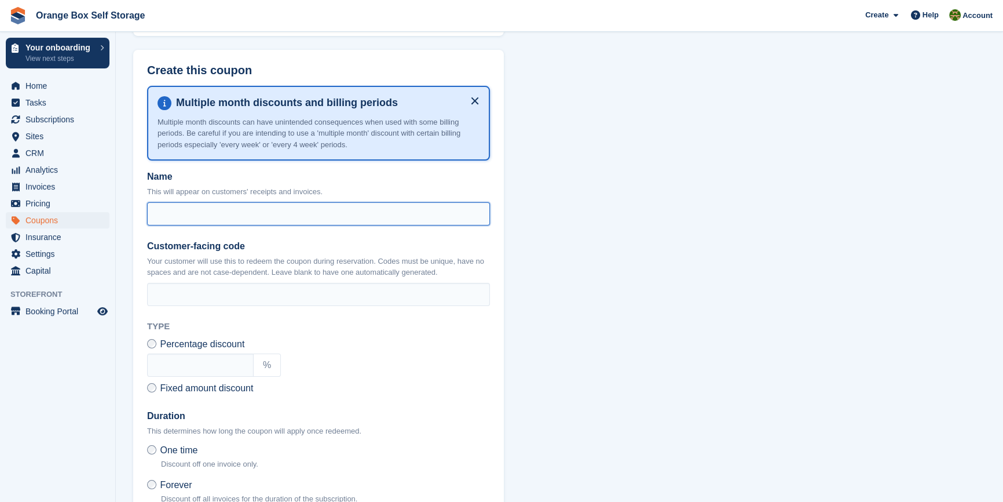
click at [171, 210] on input "Name" at bounding box center [318, 213] width 343 height 23
click at [550, 302] on section "Create a coupon What kind of coupon? Customer coupon code Create a discount cod…" at bounding box center [559, 261] width 887 height 838
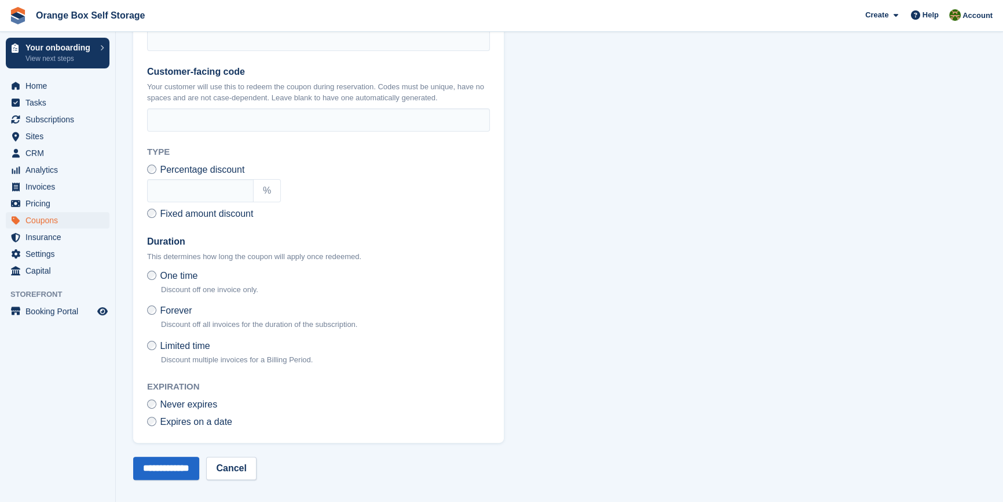
scroll to position [0, 0]
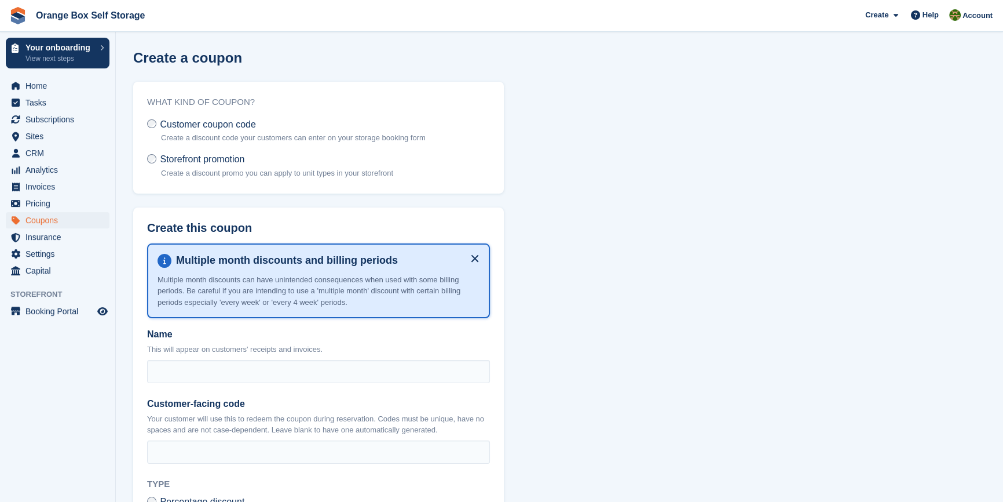
drag, startPoint x: 500, startPoint y: 307, endPoint x: 509, endPoint y: 301, distance: 10.9
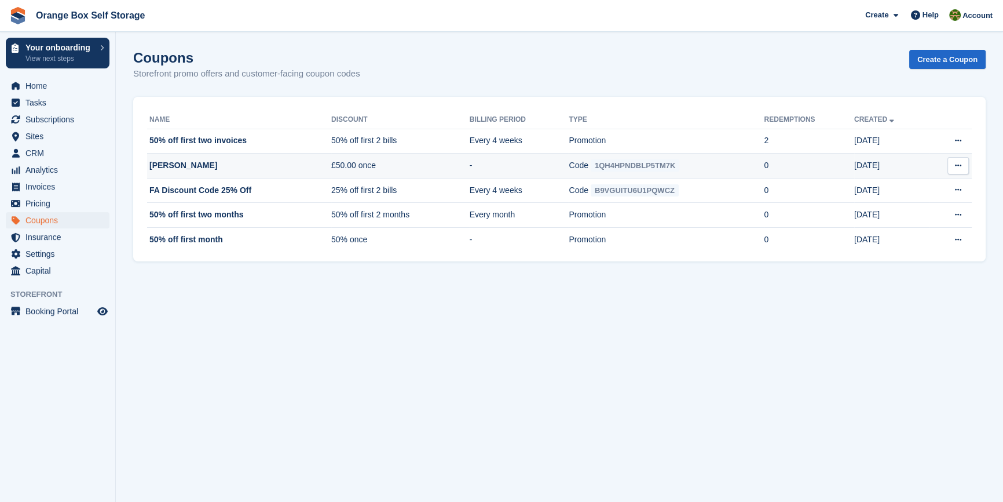
click at [961, 169] on icon at bounding box center [958, 166] width 6 height 8
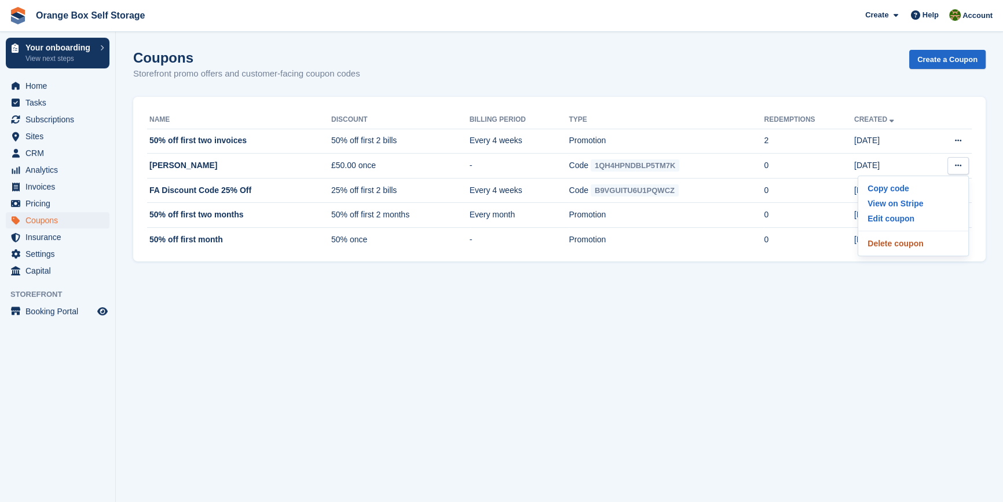
click at [906, 243] on p "Delete coupon" at bounding box center [913, 243] width 101 height 15
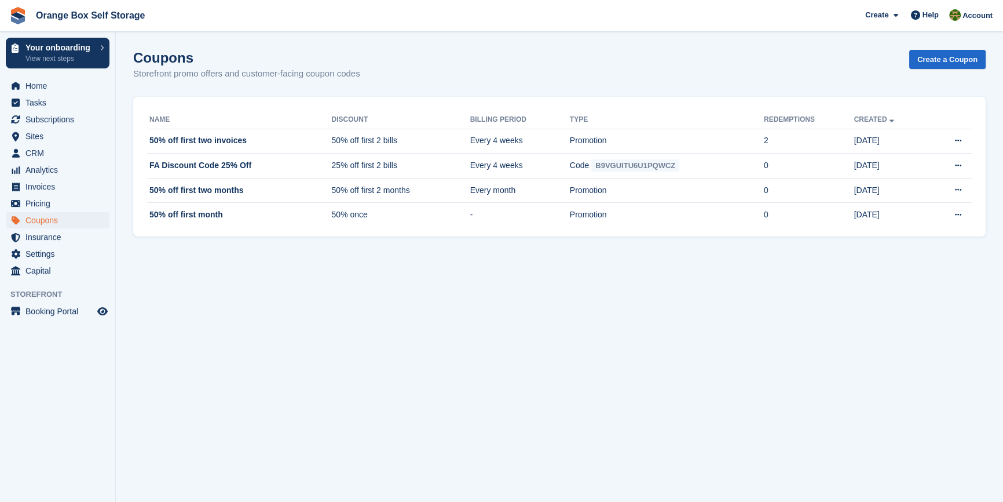
click at [245, 339] on section "Coupon deleted Coupons Storefront promo offers and customer-facing coupon codes…" at bounding box center [559, 251] width 887 height 502
click at [40, 185] on span "Invoices" at bounding box center [60, 186] width 70 height 16
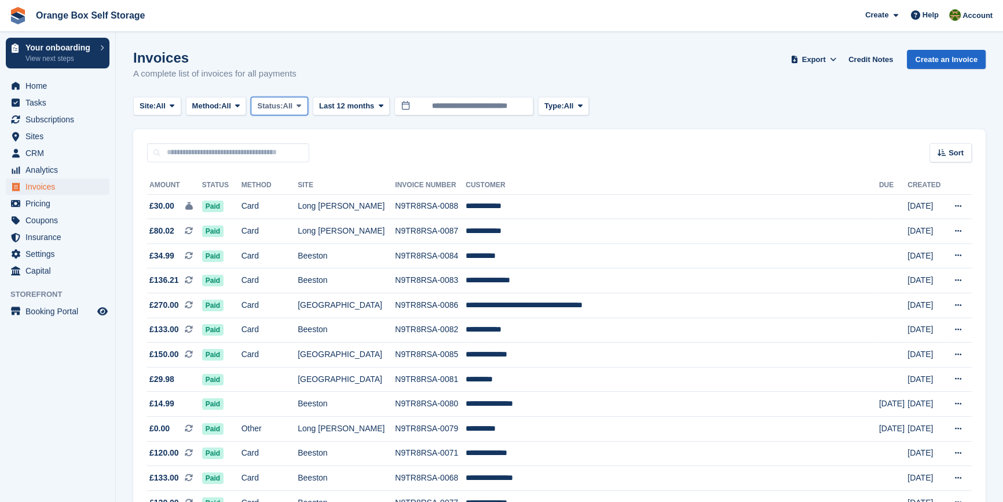
click at [293, 108] on span "All" at bounding box center [288, 106] width 10 height 12
click at [284, 198] on link "Open" at bounding box center [306, 195] width 101 height 21
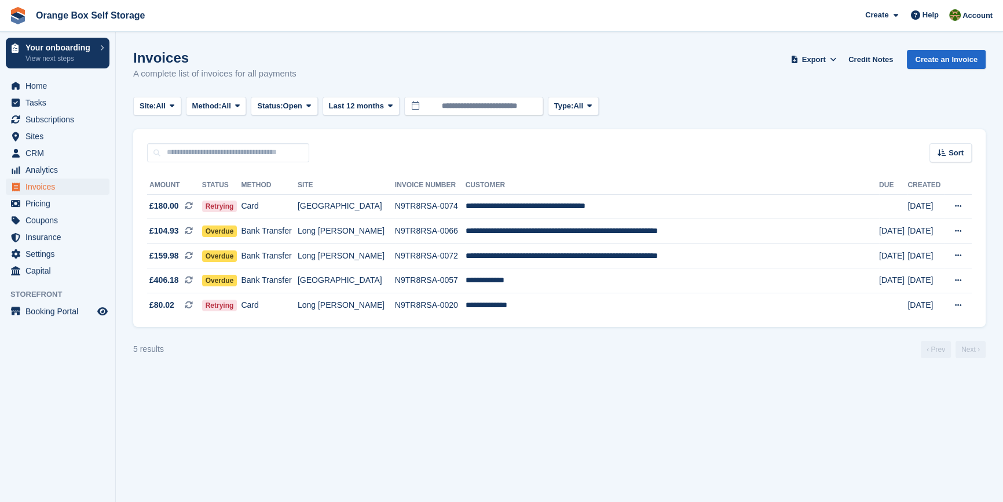
click at [101, 456] on aside "Your onboarding View next steps Home Tasks Subscriptions Subscriptions Subscrip…" at bounding box center [57, 254] width 115 height 444
click at [484, 397] on section "Invoices A complete list of invoices for all payments Export Export Invoices Ex…" at bounding box center [559, 251] width 887 height 502
click at [463, 305] on td "N9TR8RSA-0020" at bounding box center [430, 305] width 71 height 24
click at [244, 461] on section "Invoices A complete list of invoices for all payments Export Export Invoices Ex…" at bounding box center [559, 251] width 887 height 502
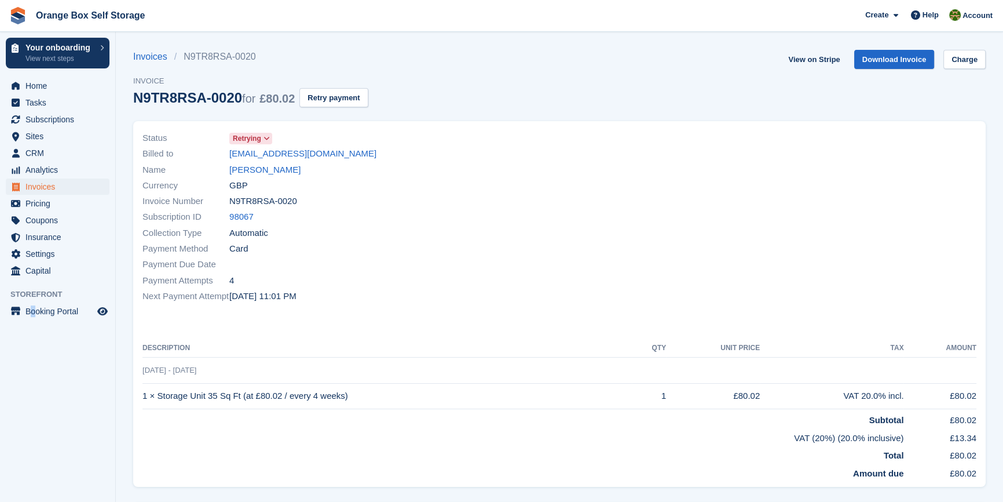
click at [38, 405] on aside "Your onboarding View next steps Home Tasks Subscriptions Subscriptions Subscrip…" at bounding box center [57, 254] width 115 height 444
click at [435, 221] on div "Subscription ID 98067" at bounding box center [347, 217] width 410 height 16
